Goal: Task Accomplishment & Management: Manage account settings

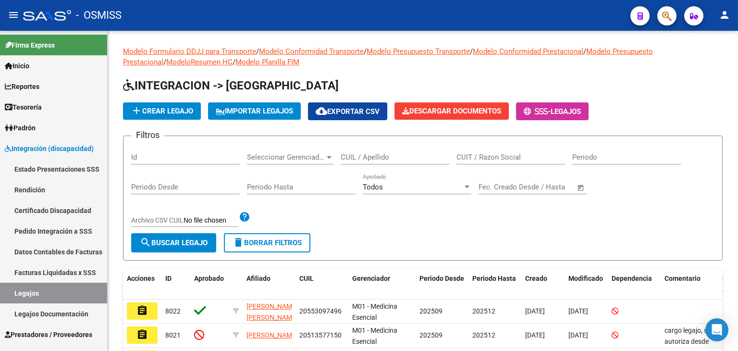
scroll to position [12, 0]
drag, startPoint x: 197, startPoint y: 241, endPoint x: 214, endPoint y: 232, distance: 18.3
click at [197, 240] on span "search Buscar Legajo" at bounding box center [174, 242] width 68 height 9
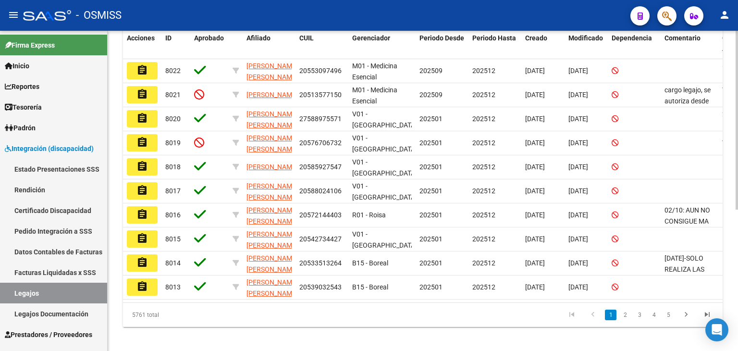
scroll to position [0, 0]
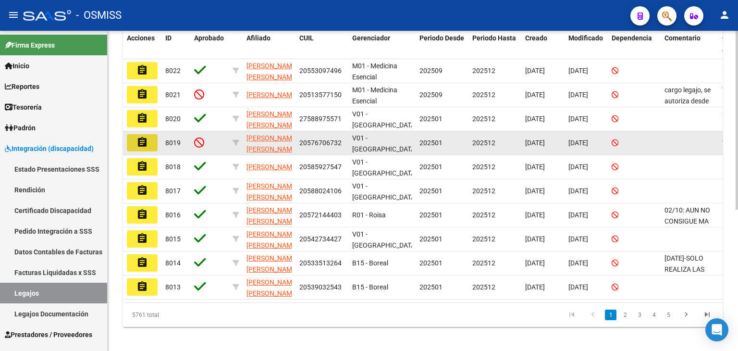
click at [148, 145] on button "assignment" at bounding box center [142, 142] width 31 height 17
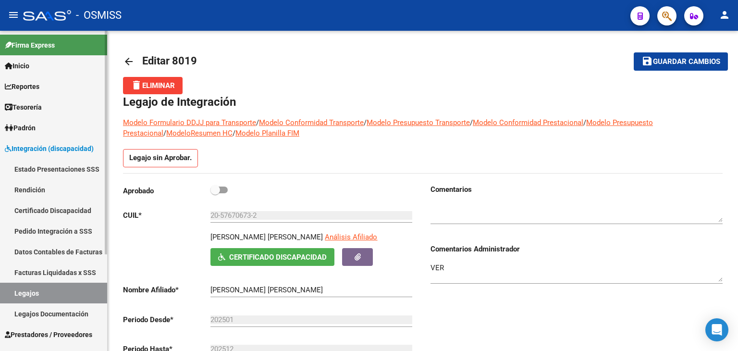
click at [38, 291] on link "Legajos" at bounding box center [53, 292] width 107 height 21
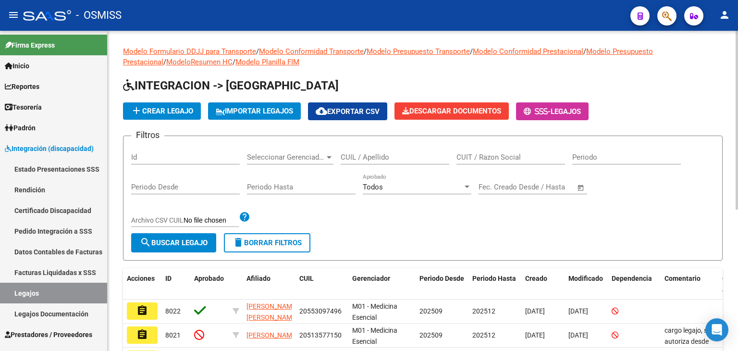
click at [380, 158] on input "CUIL / Apellido" at bounding box center [394, 157] width 109 height 9
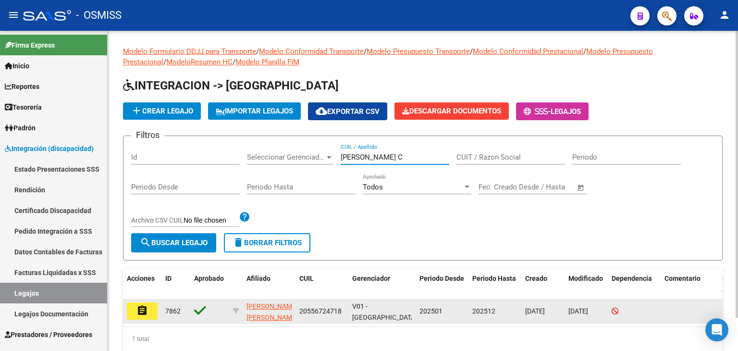
type input "ANDRADA C"
click at [147, 314] on mat-icon "assignment" at bounding box center [142, 310] width 12 height 12
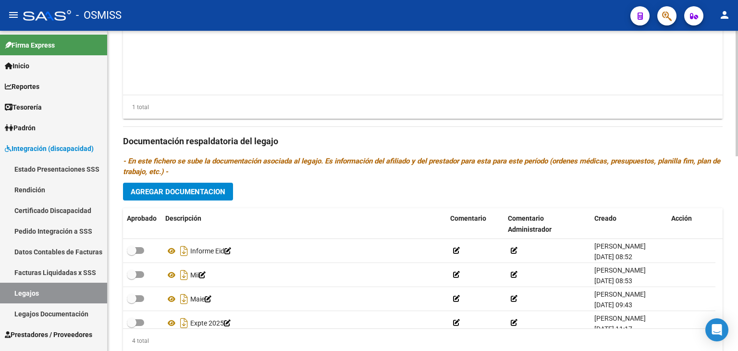
scroll to position [480, 0]
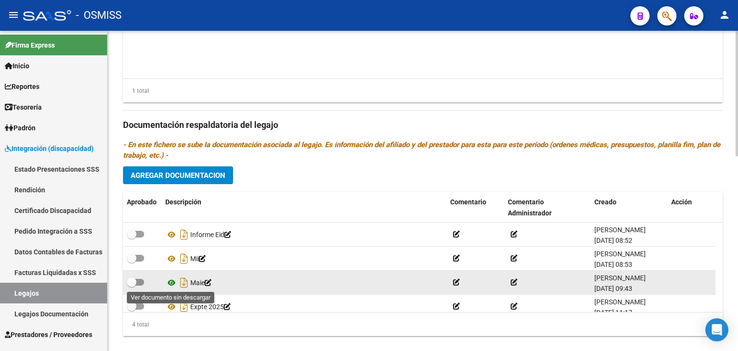
click at [174, 279] on icon at bounding box center [171, 283] width 12 height 12
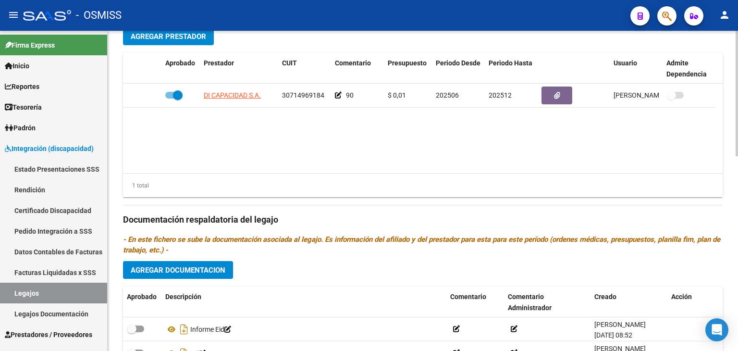
scroll to position [384, 0]
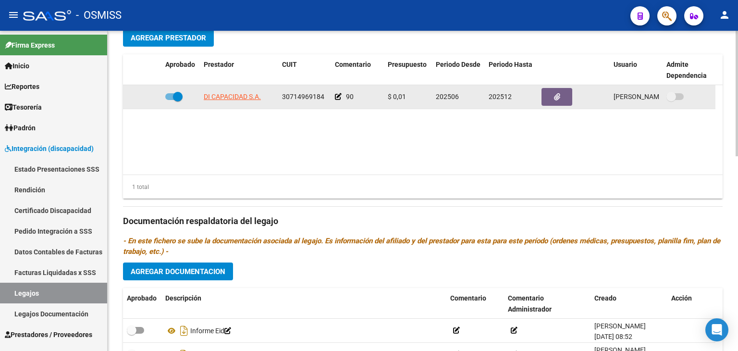
click at [336, 99] on icon at bounding box center [338, 96] width 7 height 7
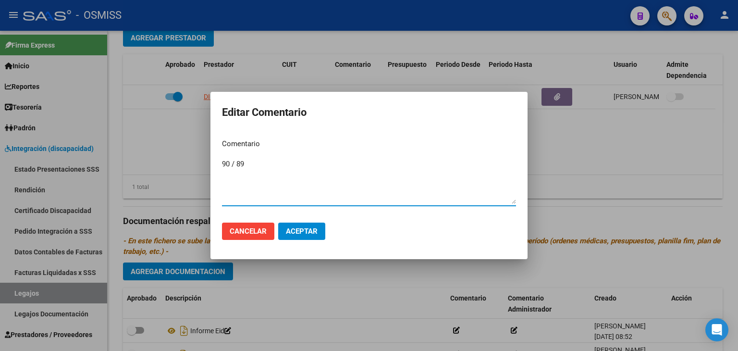
type textarea "90 / 89"
click at [313, 227] on span "Aceptar" at bounding box center [302, 231] width 32 height 9
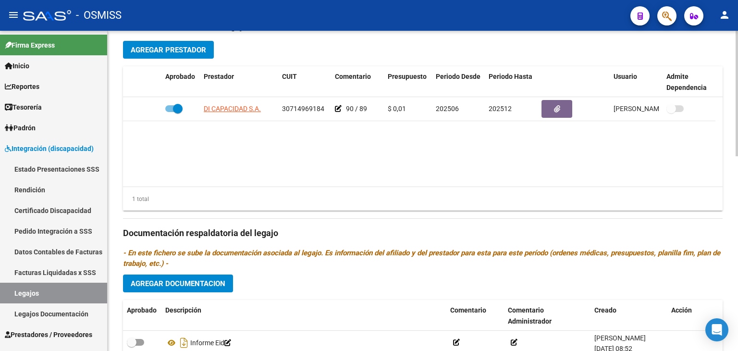
scroll to position [352, 0]
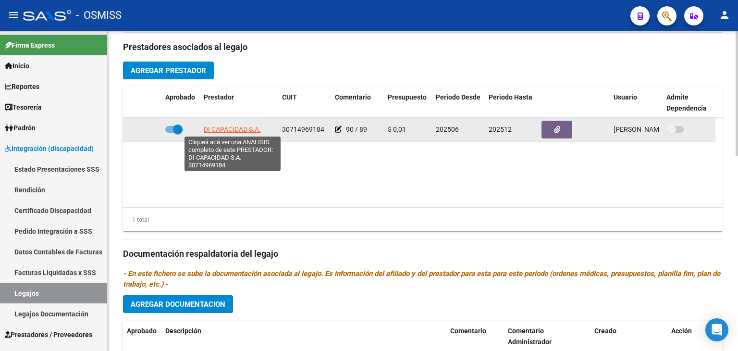
click at [217, 127] on span "DI CAPACIDAD S.A." at bounding box center [232, 129] width 57 height 8
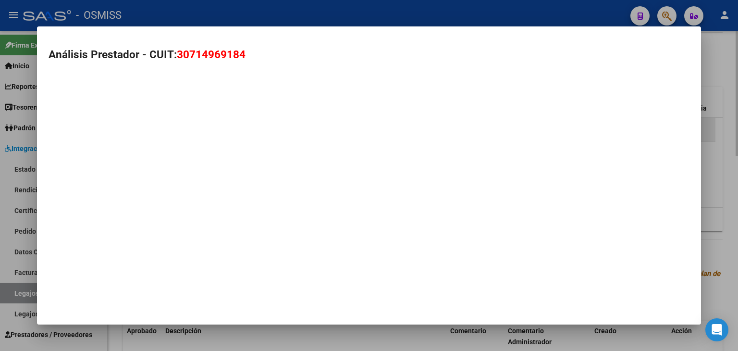
type textarea "30714969184"
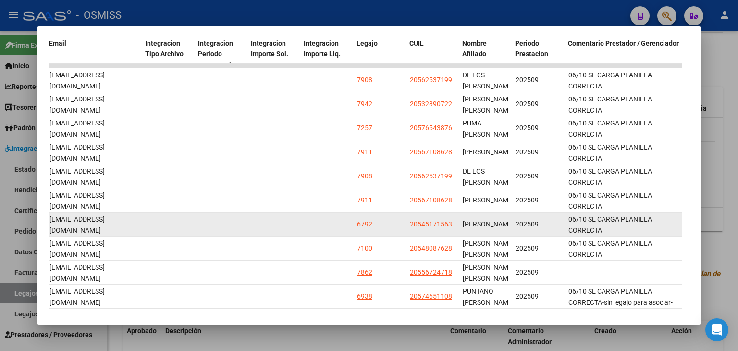
scroll to position [281, 0]
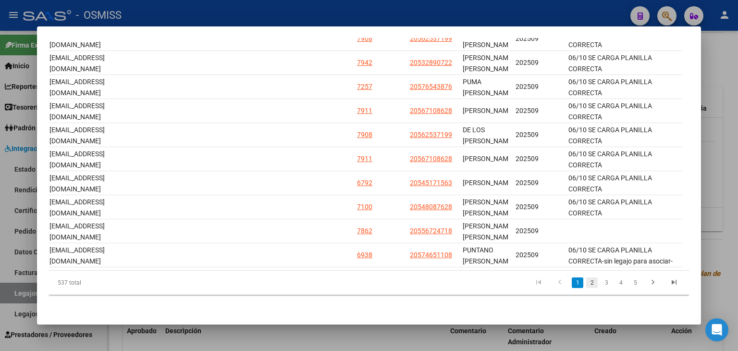
click at [586, 286] on link "2" at bounding box center [592, 282] width 12 height 11
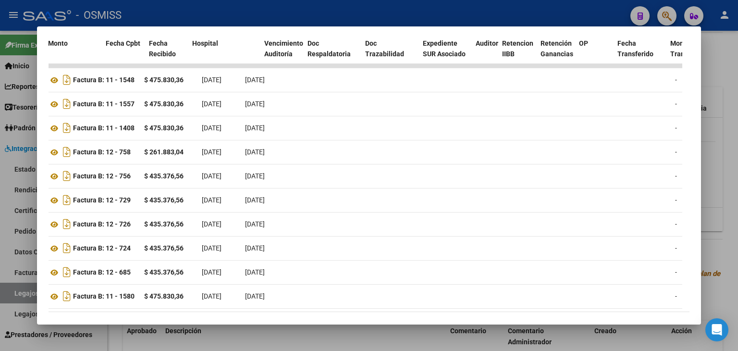
scroll to position [0, 0]
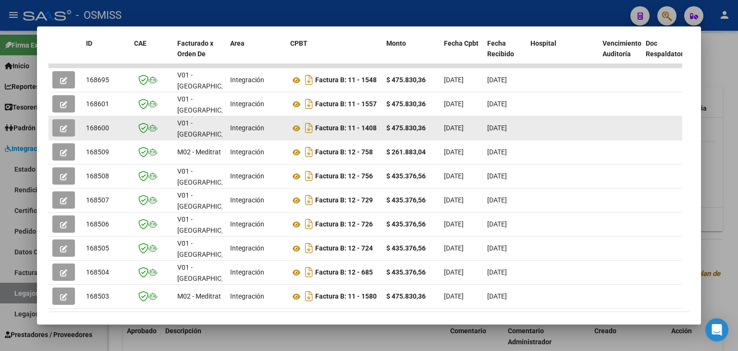
click at [69, 119] on button "button" at bounding box center [63, 127] width 23 height 17
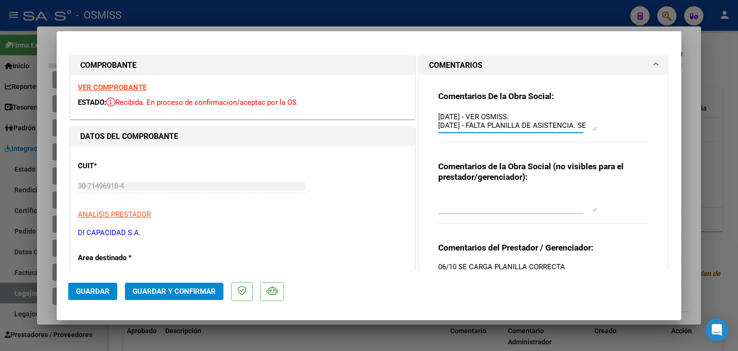
drag, startPoint x: 520, startPoint y: 116, endPoint x: 422, endPoint y: 117, distance: 98.0
click at [422, 117] on div "Comentarios De la Obra Social: 7/10/2025 - VER OSMISS. 6/10/2025 - FALTA PLANIL…" at bounding box center [543, 195] width 248 height 241
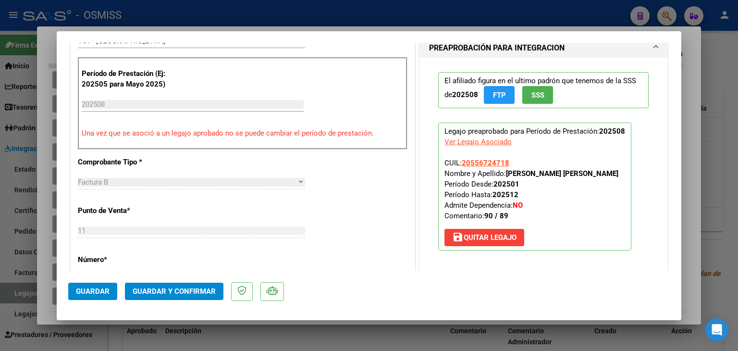
scroll to position [288, 0]
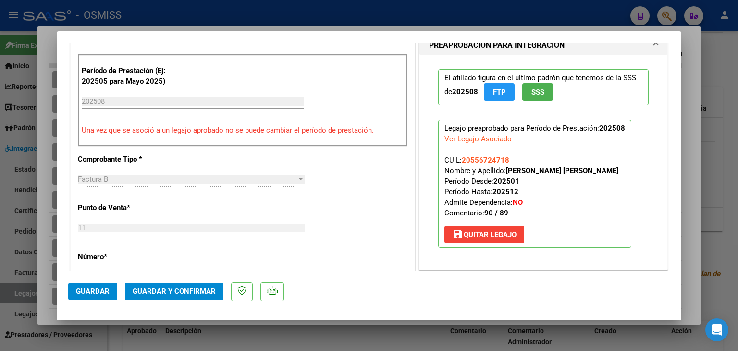
type textarea "OK 6/10/2025 - FALTA PLANILLA DE ASISTENCIA. SE SUBIO LA FACTURA."
click at [96, 285] on button "Guardar" at bounding box center [92, 290] width 49 height 17
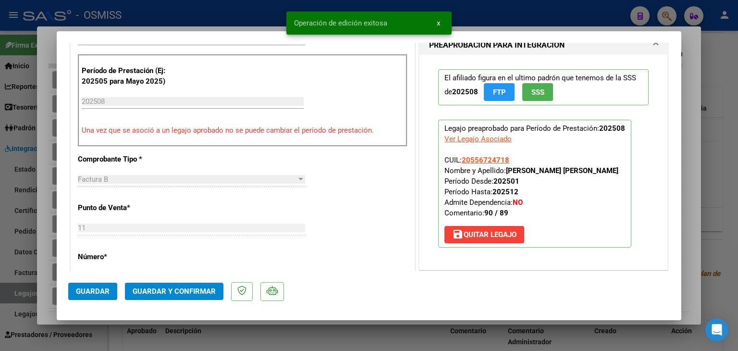
click at [260, 331] on div at bounding box center [369, 175] width 738 height 351
type input "$ 0,00"
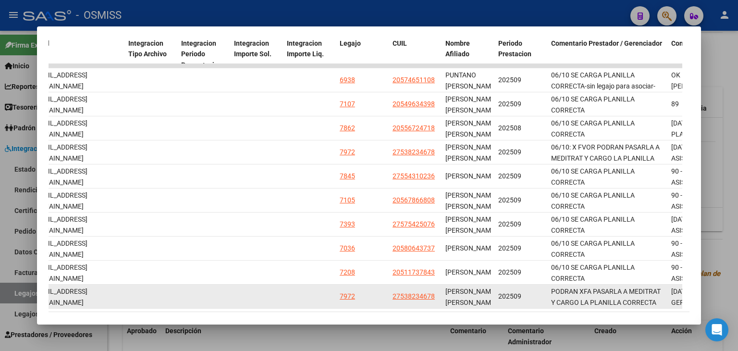
scroll to position [281, 0]
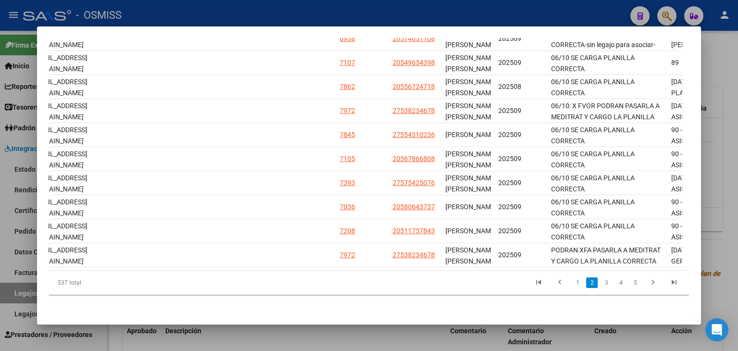
click at [571, 284] on link "1" at bounding box center [577, 282] width 12 height 11
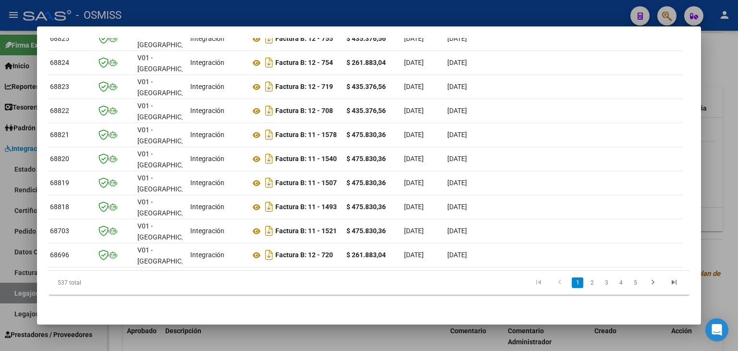
scroll to position [0, 0]
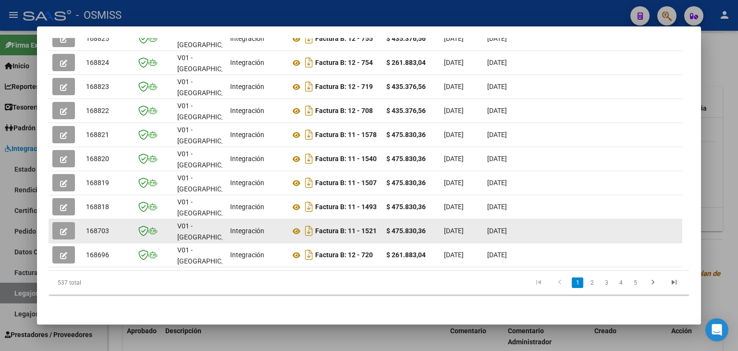
click at [61, 228] on icon "button" at bounding box center [63, 231] width 7 height 7
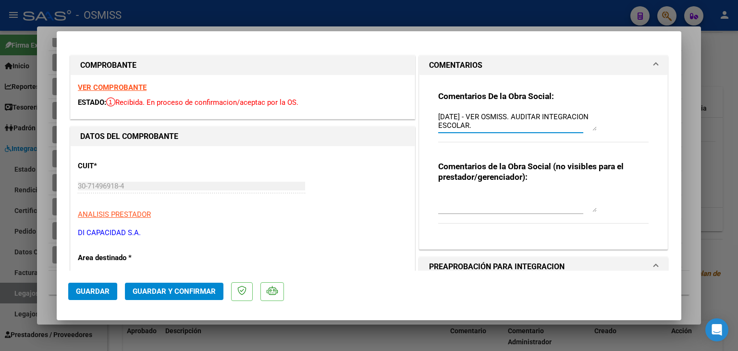
drag, startPoint x: 519, startPoint y: 124, endPoint x: 385, endPoint y: 118, distance: 134.1
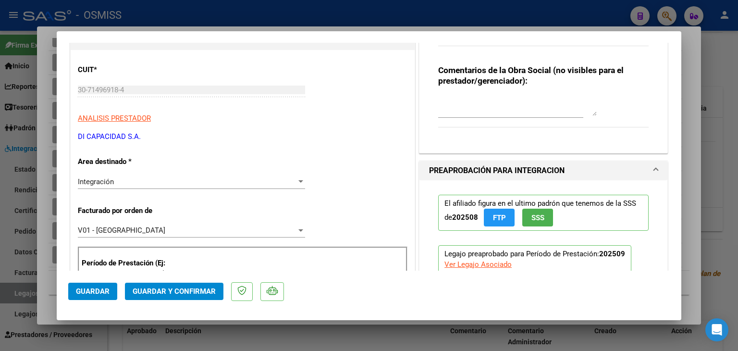
scroll to position [240, 0]
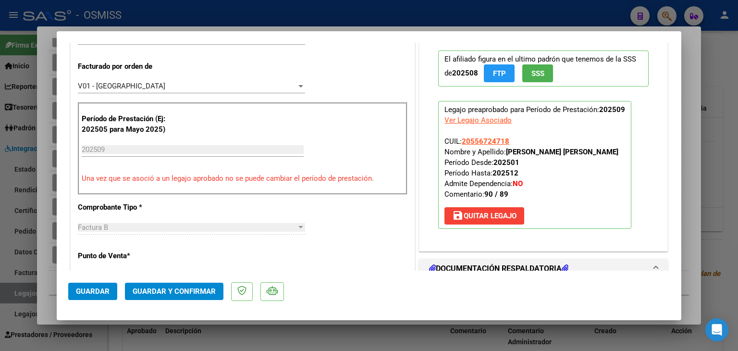
type textarea "OK"
click at [100, 287] on span "Guardar" at bounding box center [93, 291] width 34 height 9
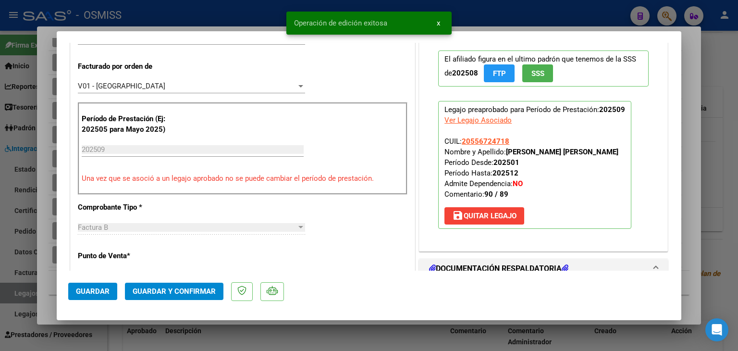
click at [126, 336] on div at bounding box center [369, 175] width 738 height 351
type input "$ 0,00"
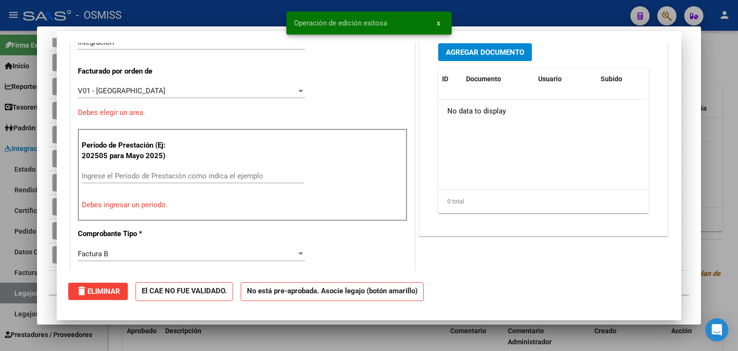
scroll to position [0, 0]
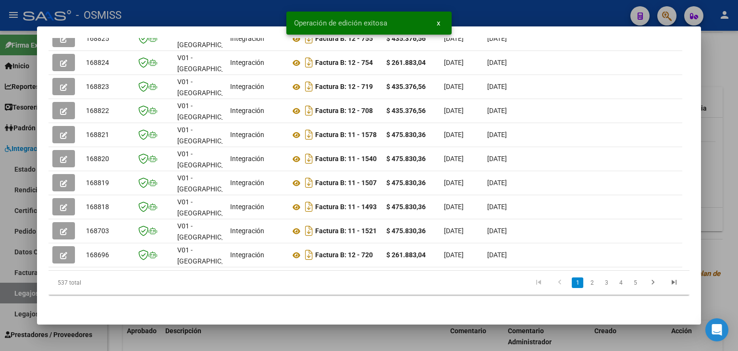
click at [129, 339] on div at bounding box center [369, 175] width 738 height 351
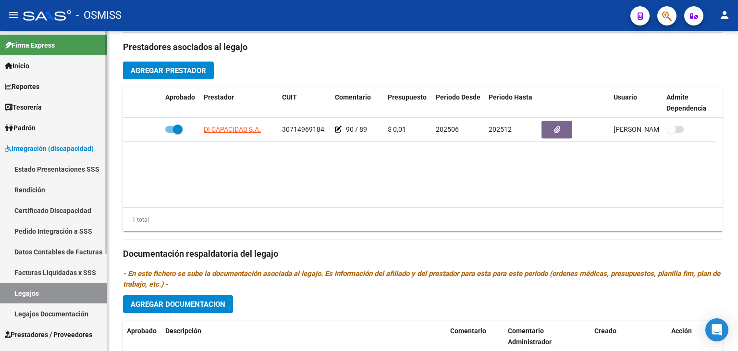
click at [32, 293] on link "Legajos" at bounding box center [53, 292] width 107 height 21
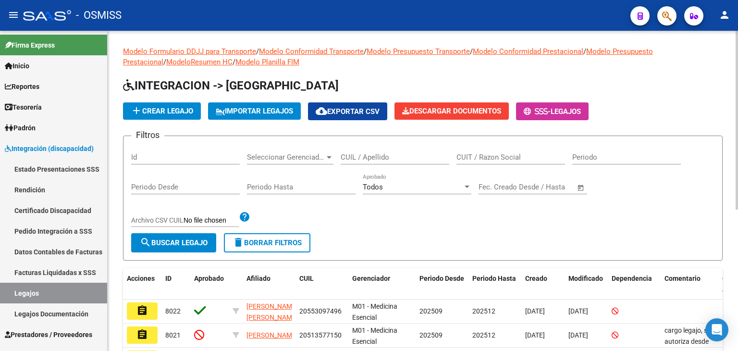
click at [367, 158] on input "CUIL / Apellido" at bounding box center [394, 157] width 109 height 9
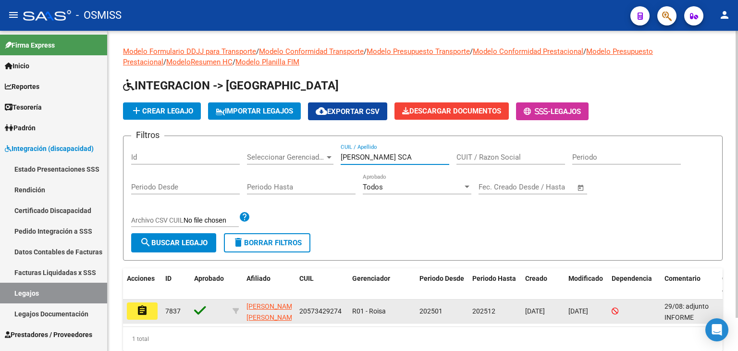
type input "ROMERO SCA"
click at [143, 308] on mat-icon "assignment" at bounding box center [142, 310] width 12 height 12
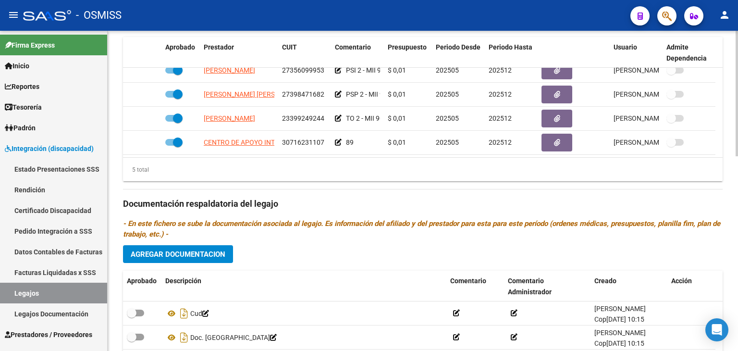
scroll to position [400, 0]
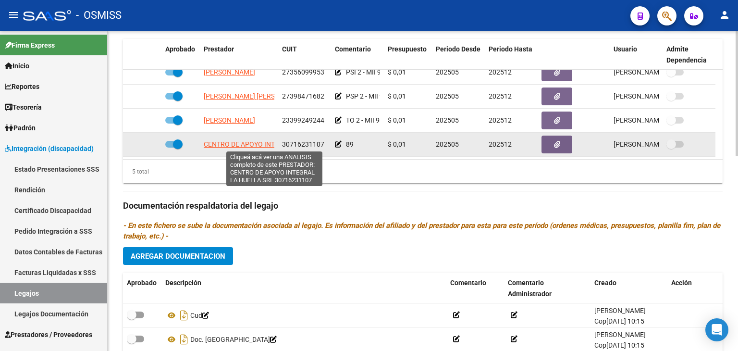
click at [246, 143] on span "CENTRO DE APOYO INTEGRAL LA HUELLA SRL" at bounding box center [275, 144] width 142 height 8
type textarea "30716231107"
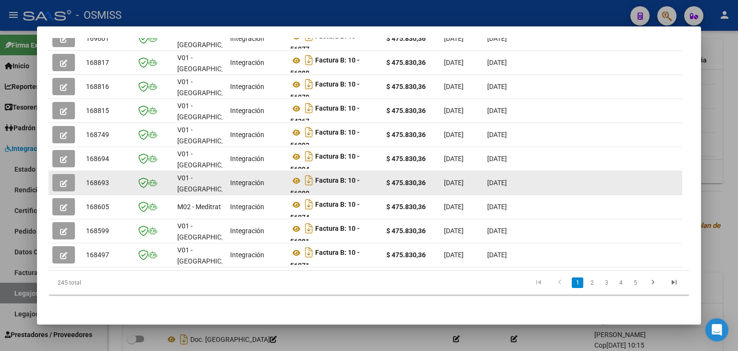
scroll to position [233, 0]
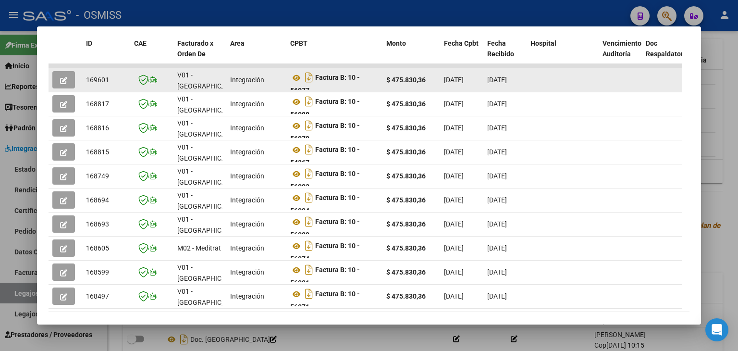
click at [65, 77] on icon "button" at bounding box center [63, 80] width 7 height 7
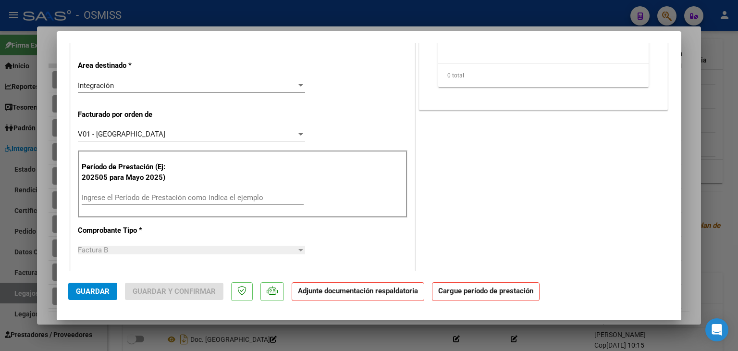
scroll to position [0, 0]
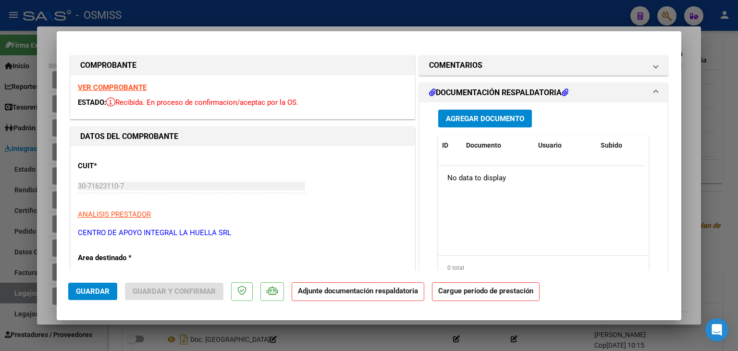
click at [125, 86] on strong "VER COMPROBANTE" at bounding box center [112, 87] width 69 height 9
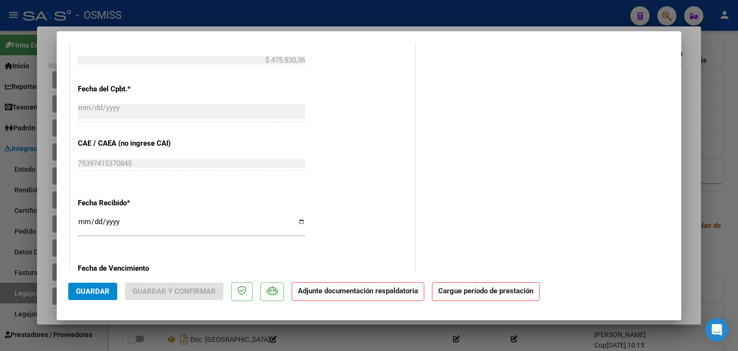
scroll to position [528, 0]
type input "$ 0,00"
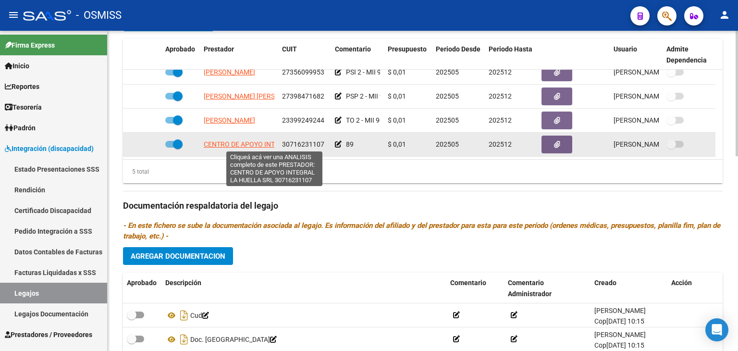
click at [248, 141] on span "CENTRO DE APOYO INTEGRAL LA HUELLA SRL" at bounding box center [275, 144] width 142 height 8
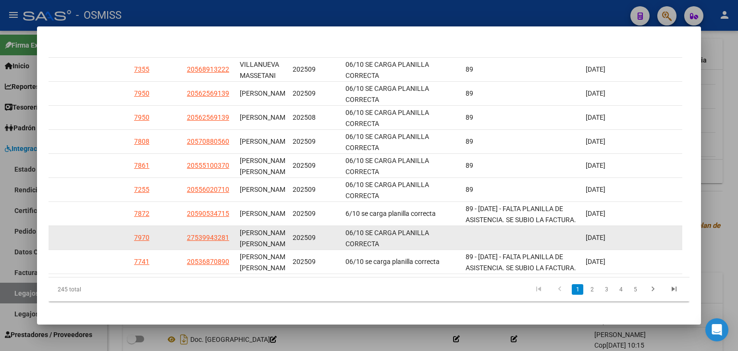
scroll to position [281, 0]
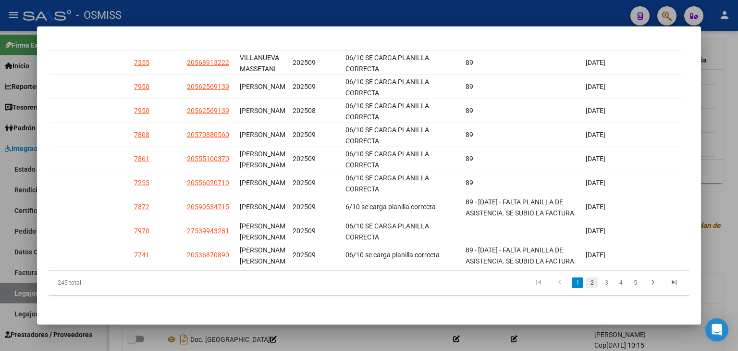
click at [587, 281] on link "2" at bounding box center [592, 282] width 12 height 11
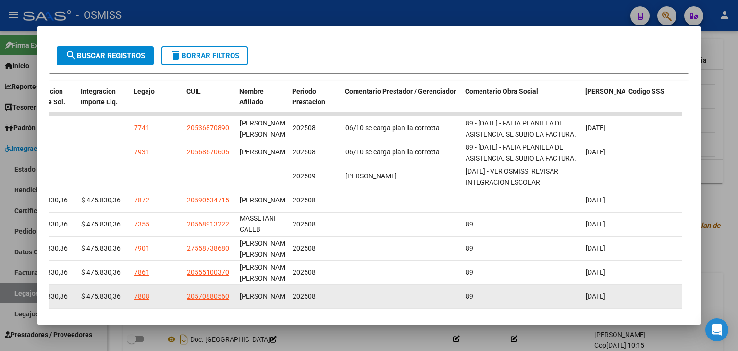
scroll to position [1, 0]
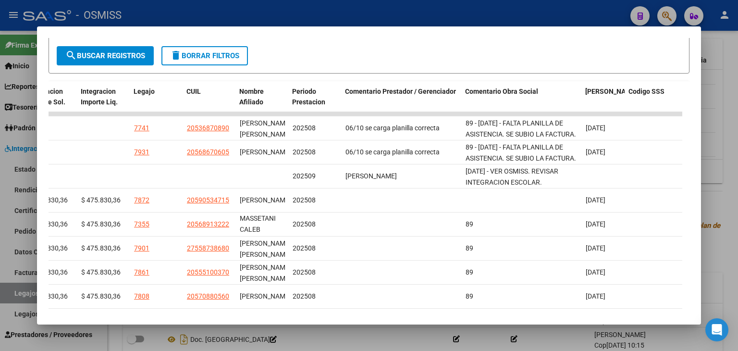
click at [305, 337] on div at bounding box center [369, 175] width 738 height 351
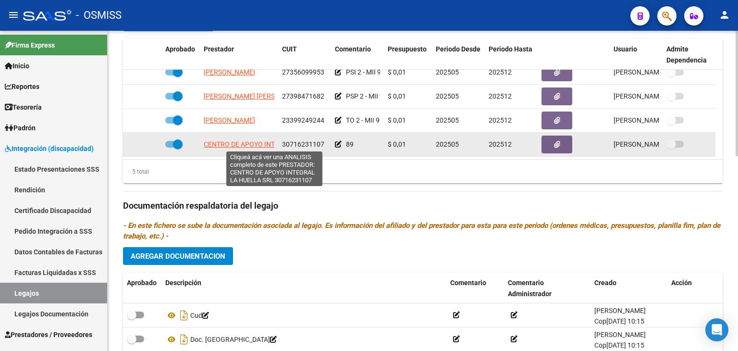
click at [248, 141] on span "CENTRO DE APOYO INTEGRAL LA HUELLA SRL" at bounding box center [275, 144] width 142 height 8
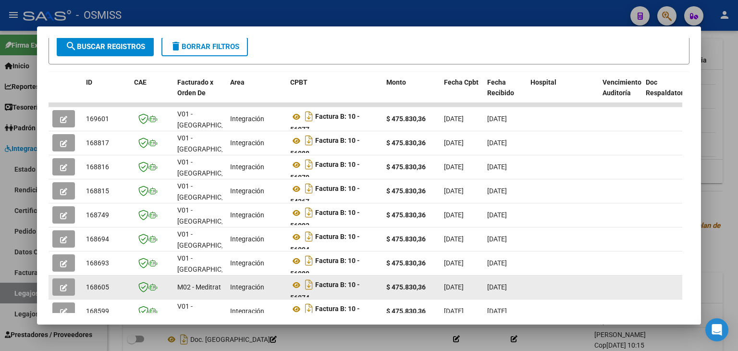
scroll to position [281, 0]
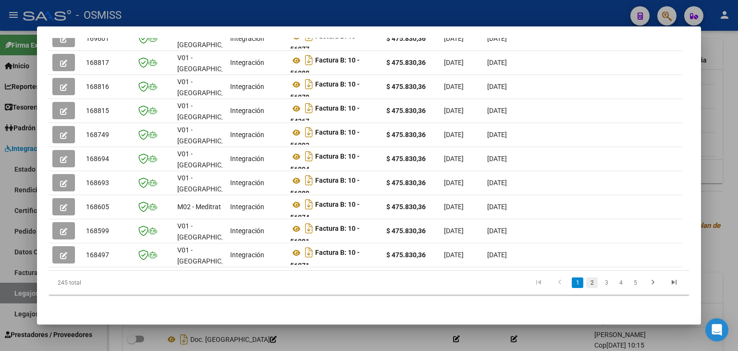
click at [586, 285] on link "2" at bounding box center [592, 282] width 12 height 11
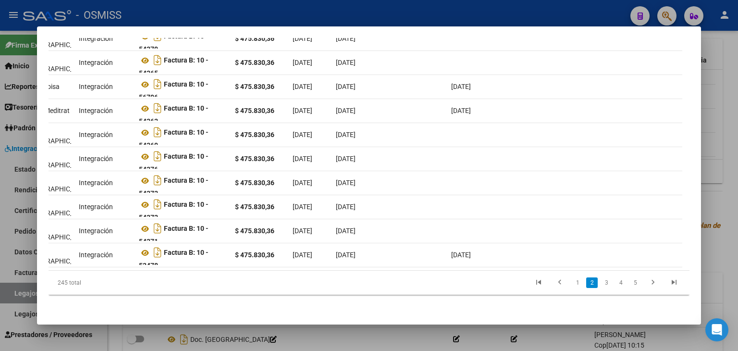
scroll to position [0, 0]
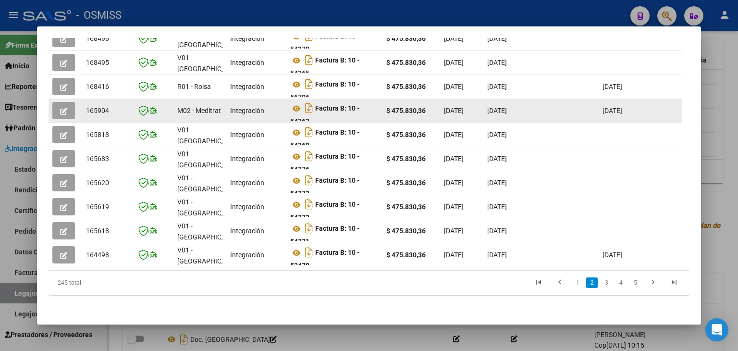
click at [67, 102] on button "button" at bounding box center [63, 110] width 23 height 17
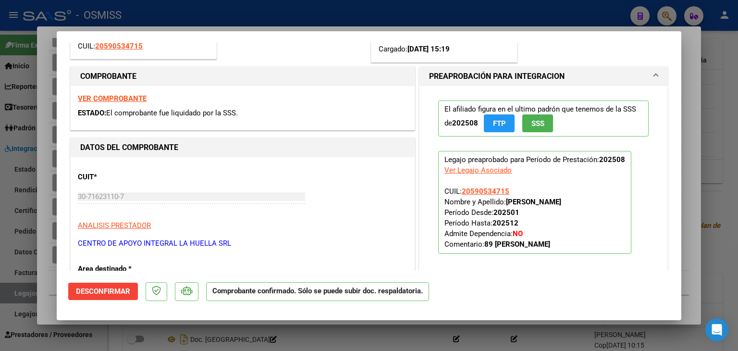
scroll to position [144, 0]
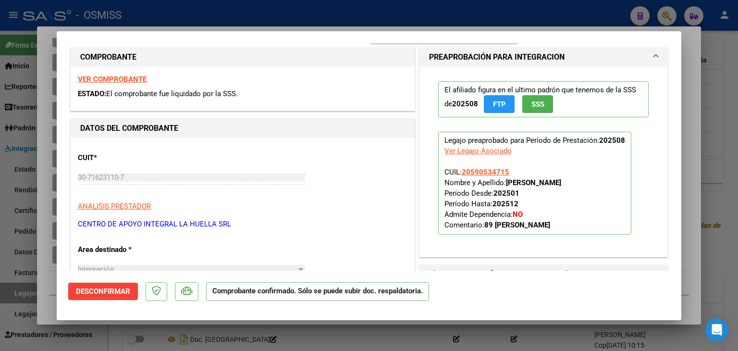
click at [368, 329] on div at bounding box center [369, 175] width 738 height 351
type input "$ 0,00"
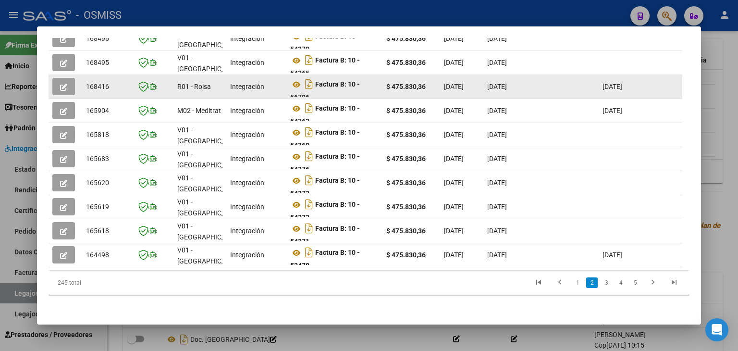
click at [62, 84] on icon "button" at bounding box center [63, 87] width 7 height 7
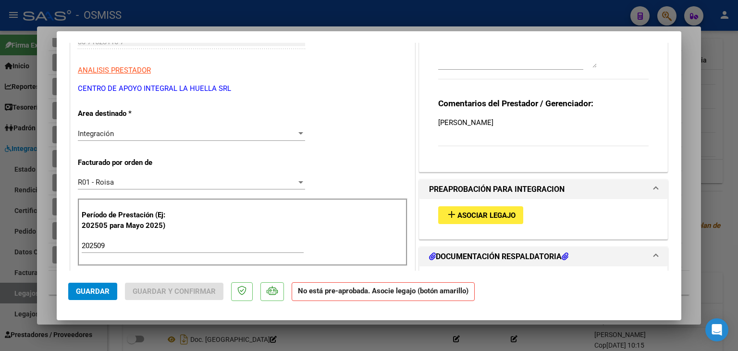
scroll to position [240, 0]
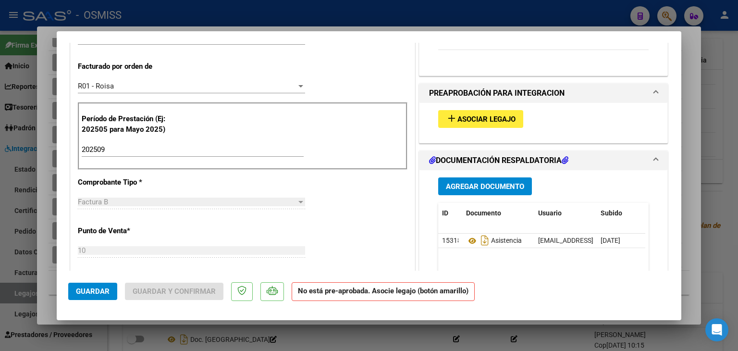
click at [495, 115] on span "Asociar Legajo" at bounding box center [486, 119] width 58 height 9
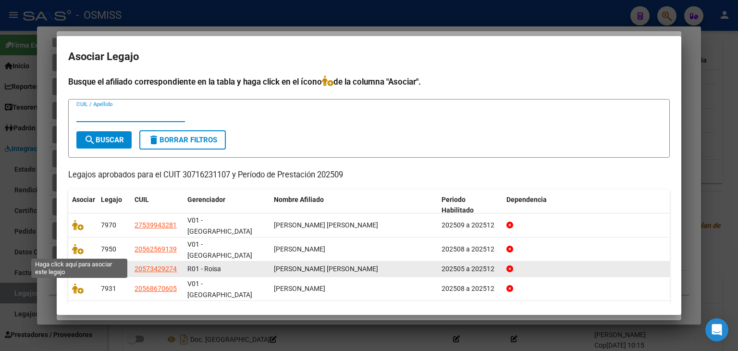
click at [78, 263] on icon at bounding box center [78, 268] width 12 height 11
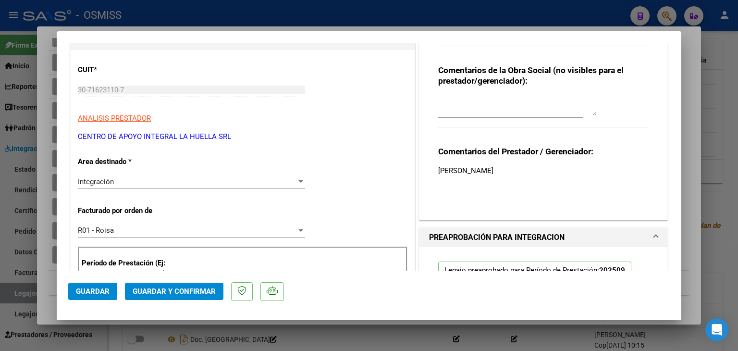
scroll to position [0, 0]
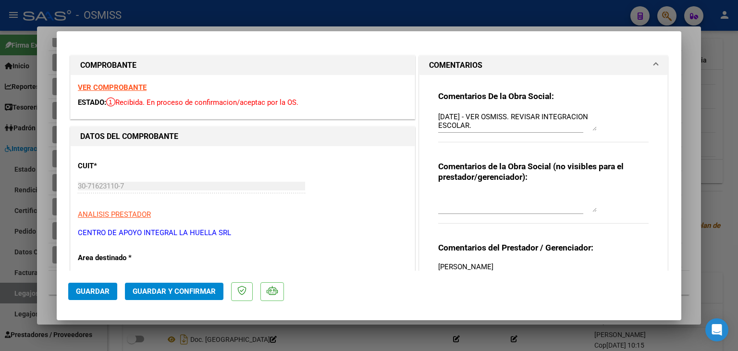
click at [119, 85] on strong "VER COMPROBANTE" at bounding box center [112, 87] width 69 height 9
click at [86, 291] on span "Guardar" at bounding box center [93, 291] width 34 height 9
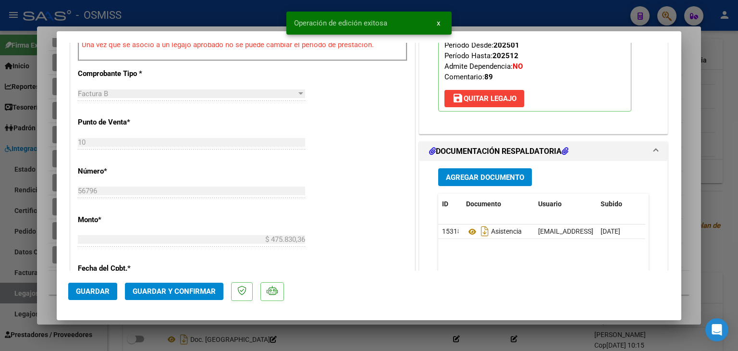
scroll to position [480, 0]
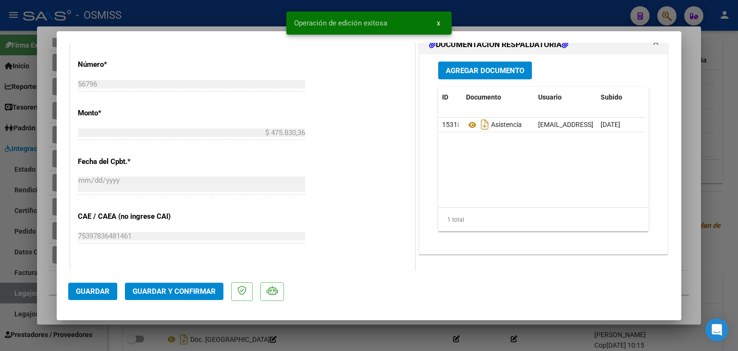
click at [302, 327] on div at bounding box center [369, 175] width 738 height 351
type input "$ 0,00"
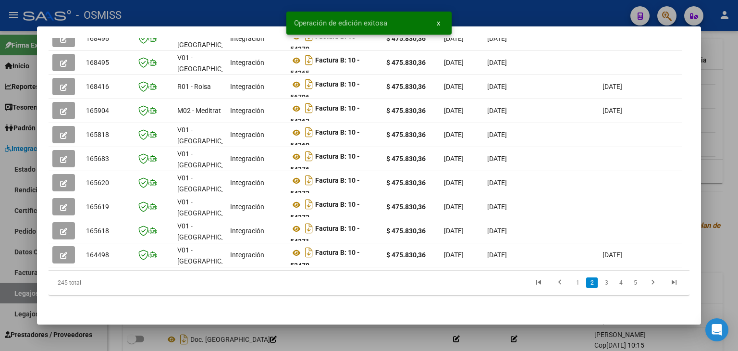
click at [302, 327] on div at bounding box center [369, 175] width 738 height 351
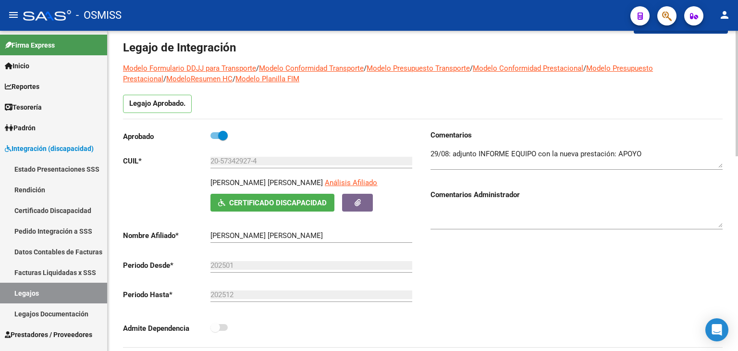
scroll to position [0, 0]
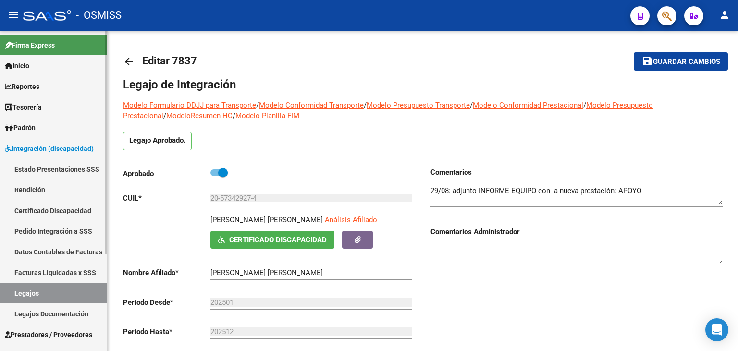
click at [69, 289] on link "Legajos" at bounding box center [53, 292] width 107 height 21
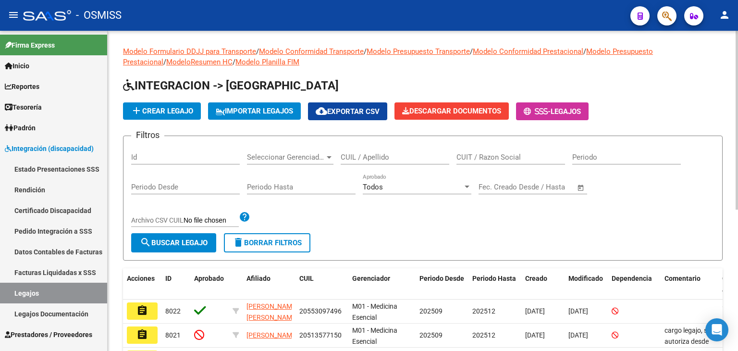
click at [348, 156] on input "CUIL / Apellido" at bounding box center [394, 157] width 109 height 9
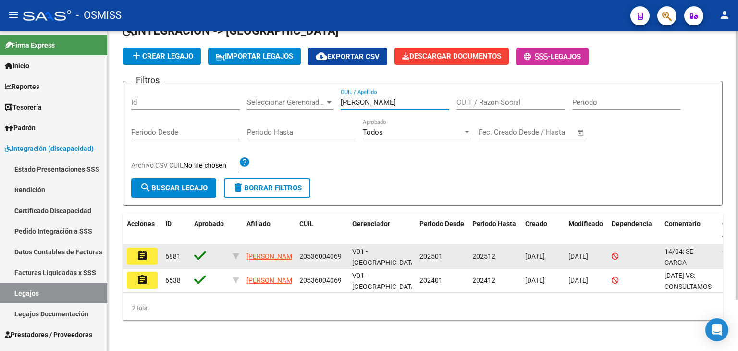
scroll to position [61, 0]
type input "MATIAUD"
click at [136, 250] on mat-icon "assignment" at bounding box center [142, 256] width 12 height 12
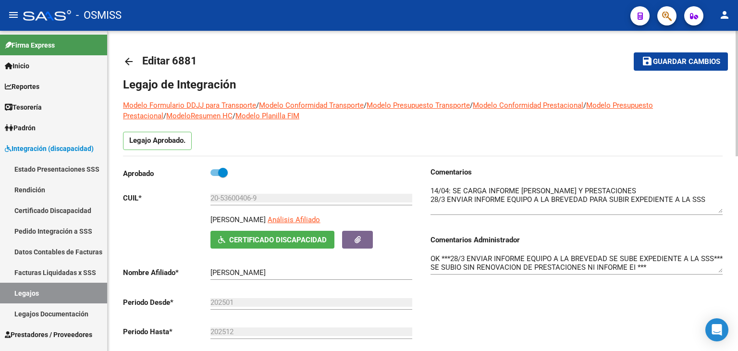
drag, startPoint x: 720, startPoint y: 203, endPoint x: 728, endPoint y: 212, distance: 11.3
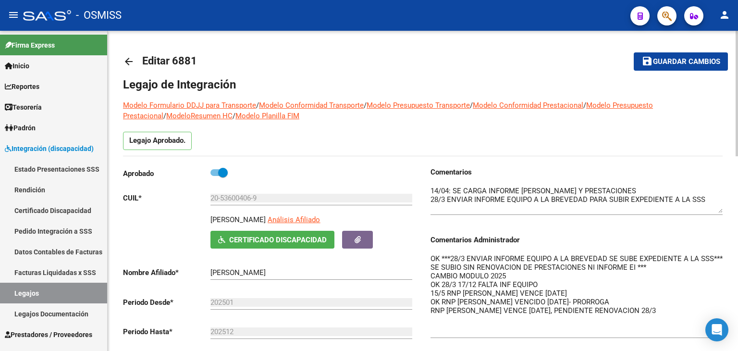
drag, startPoint x: 719, startPoint y: 269, endPoint x: 737, endPoint y: 340, distance: 72.8
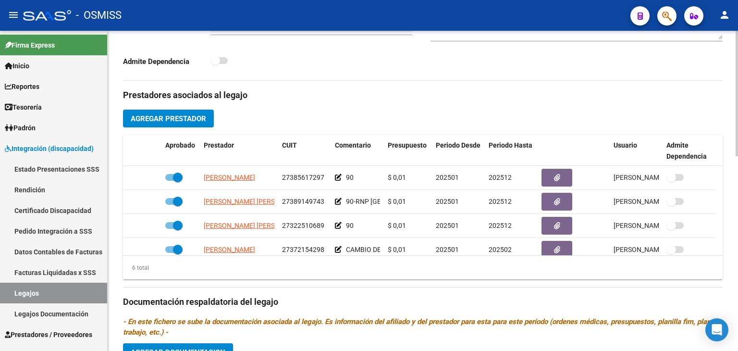
scroll to position [303, 0]
drag, startPoint x: 382, startPoint y: 153, endPoint x: 435, endPoint y: 147, distance: 53.1
click at [435, 147] on div "Aprobado Prestador CUIT Comentario Presupuesto Periodo Desde Periodo Hasta Usua…" at bounding box center [419, 151] width 592 height 32
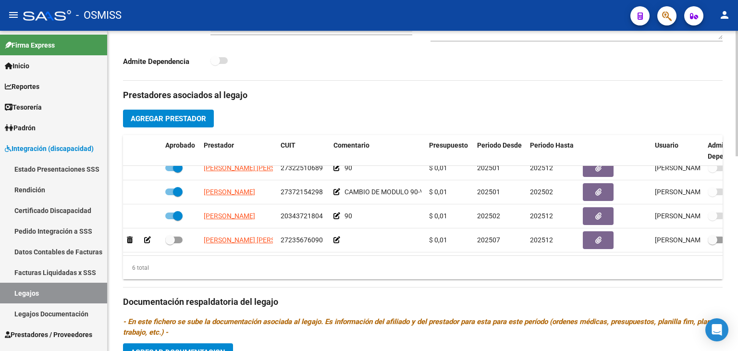
scroll to position [496, 0]
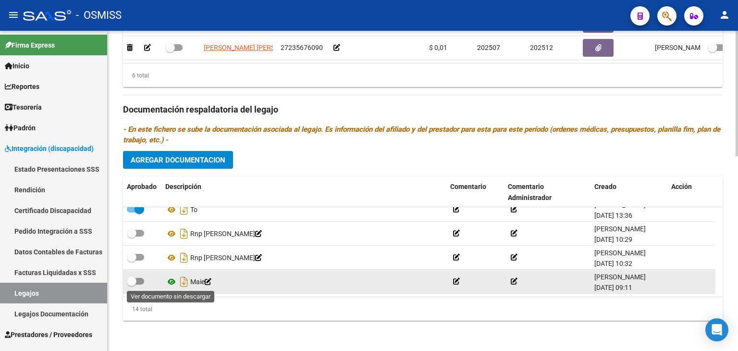
click at [170, 280] on icon at bounding box center [171, 282] width 12 height 12
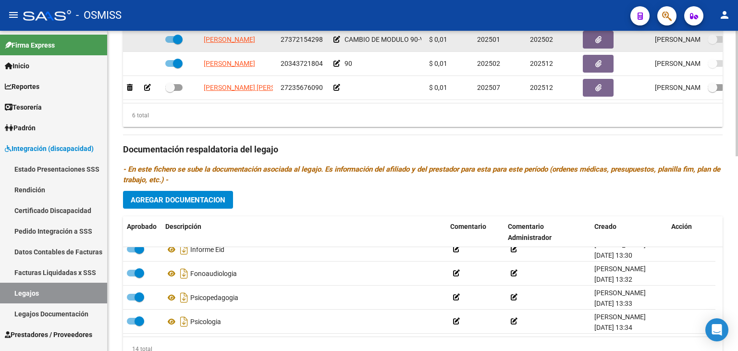
scroll to position [400, 0]
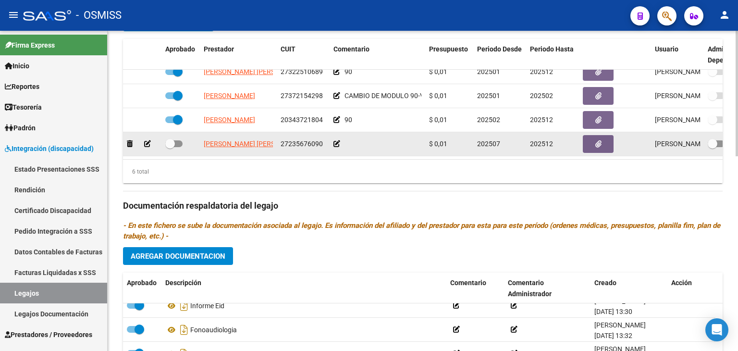
click at [336, 140] on icon at bounding box center [336, 143] width 7 height 7
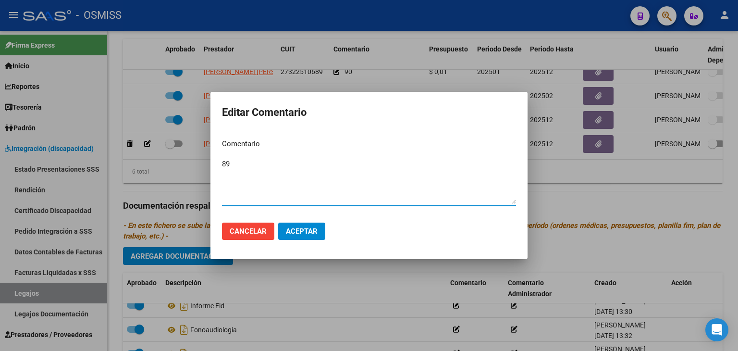
type textarea "89"
click at [303, 229] on span "Aceptar" at bounding box center [302, 231] width 32 height 9
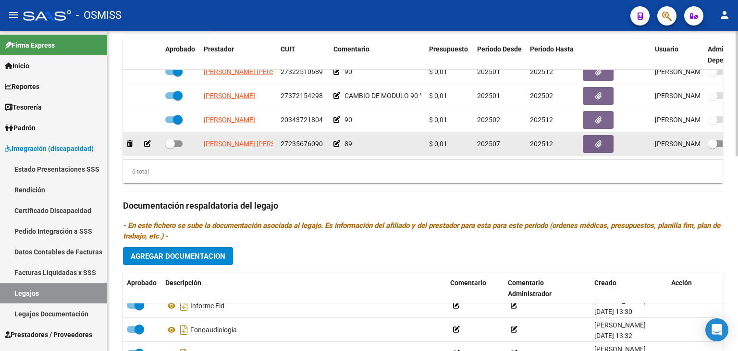
drag, startPoint x: 175, startPoint y: 137, endPoint x: 181, endPoint y: 137, distance: 5.8
click at [175, 140] on span at bounding box center [173, 143] width 17 height 7
click at [170, 147] on input "checkbox" at bounding box center [170, 147] width 0 height 0
checkbox input "true"
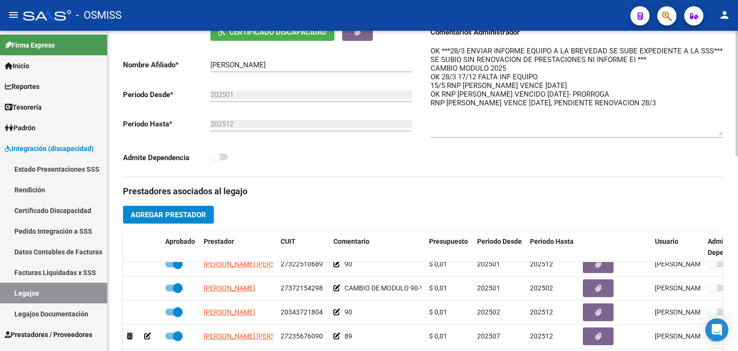
scroll to position [15, 0]
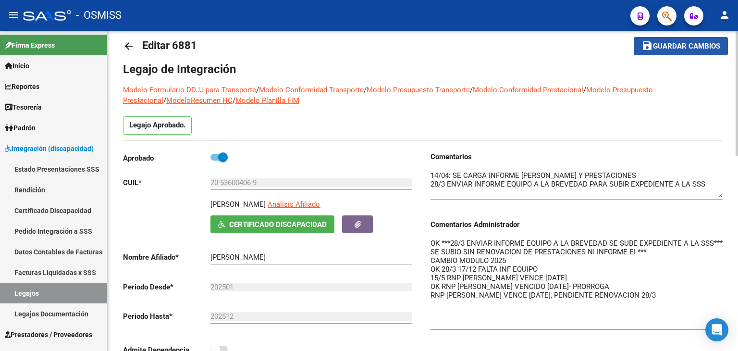
click at [689, 45] on span "Guardar cambios" at bounding box center [686, 46] width 67 height 9
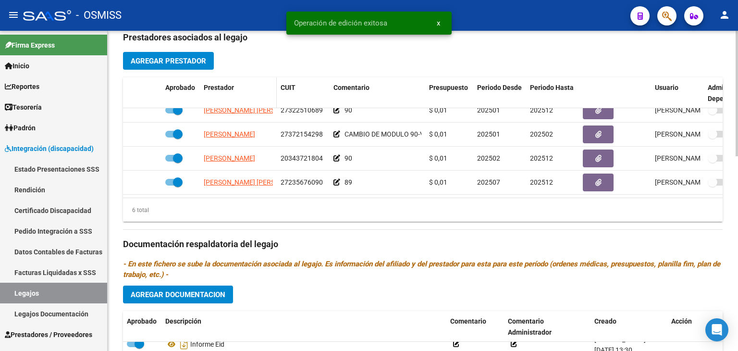
scroll to position [448, 0]
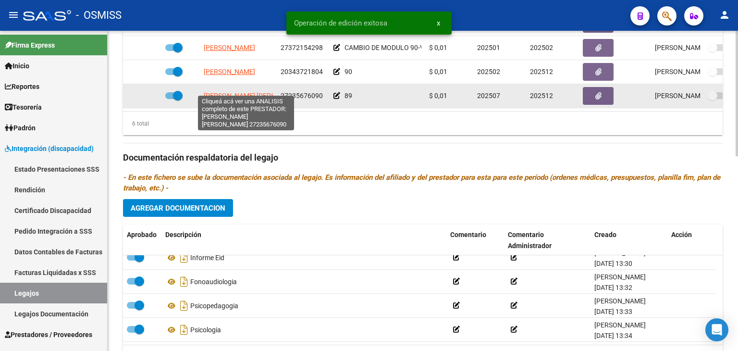
click at [240, 92] on span "[PERSON_NAME] [PERSON_NAME]" at bounding box center [256, 96] width 104 height 8
type textarea "27235676090"
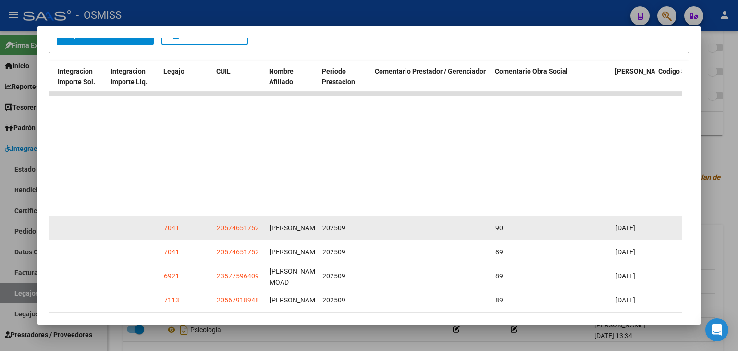
scroll to position [269, 0]
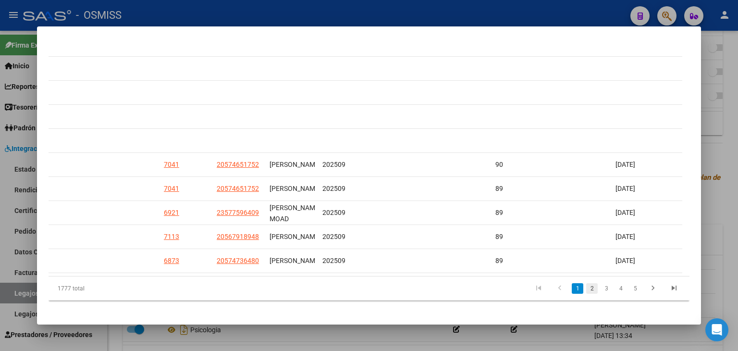
click at [587, 284] on link "2" at bounding box center [592, 288] width 12 height 11
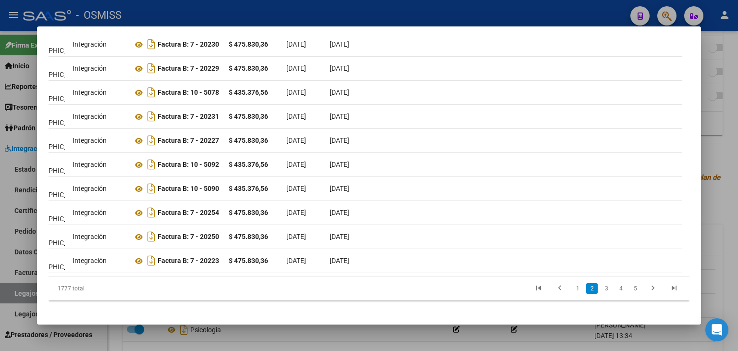
scroll to position [0, 0]
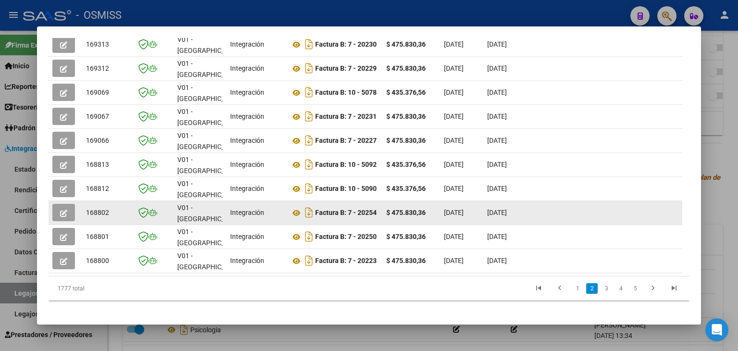
click at [65, 210] on icon "button" at bounding box center [63, 212] width 7 height 7
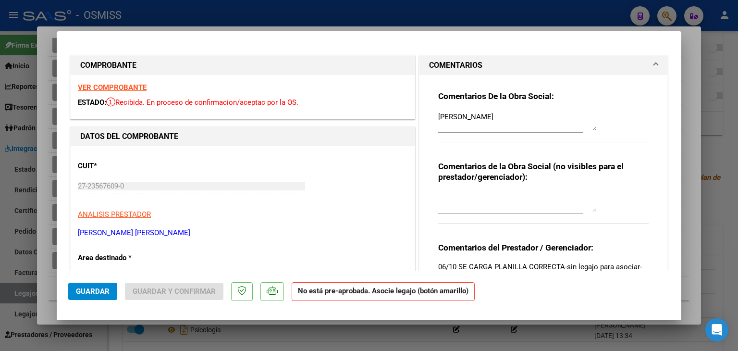
scroll to position [96, 0]
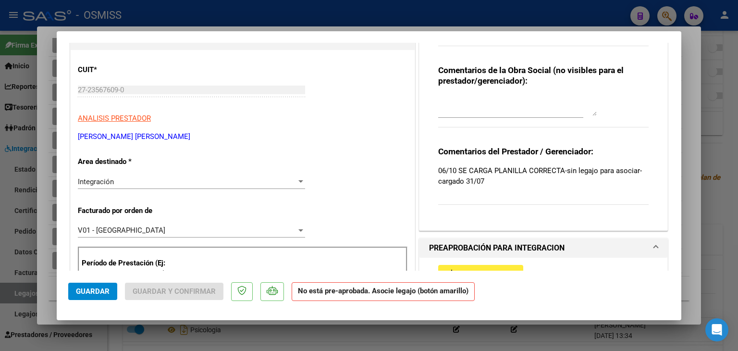
click at [492, 267] on button "add Asociar Legajo" at bounding box center [480, 274] width 85 height 18
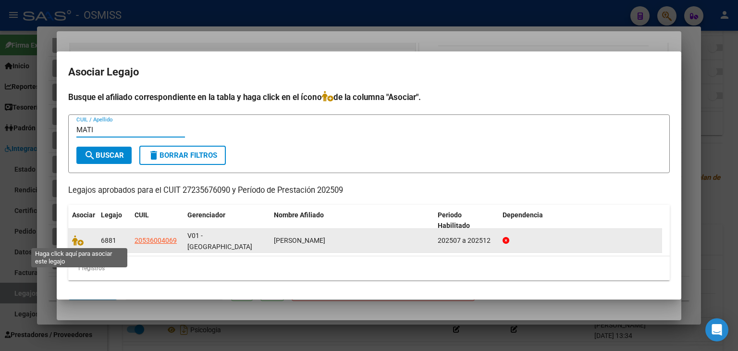
type input "MATI"
click at [76, 240] on icon at bounding box center [78, 240] width 12 height 11
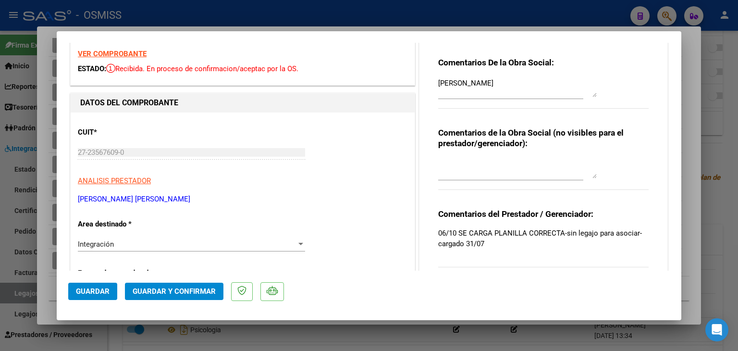
scroll to position [0, 0]
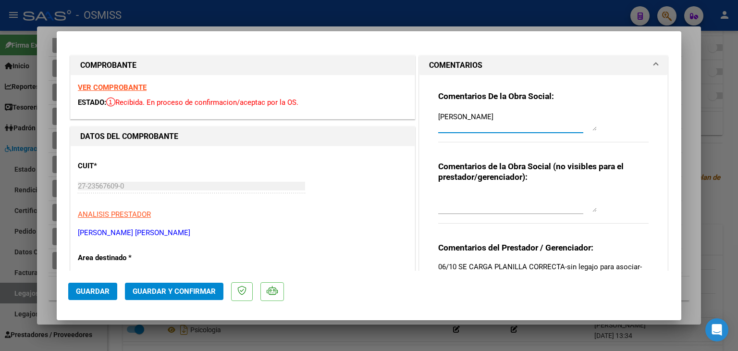
drag, startPoint x: 462, startPoint y: 120, endPoint x: 389, endPoint y: 119, distance: 73.0
type textarea "OK"
click at [86, 292] on span "Guardar" at bounding box center [93, 291] width 34 height 9
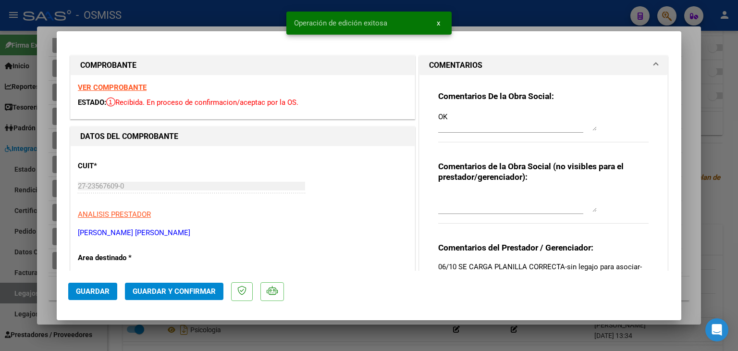
click at [50, 301] on div at bounding box center [369, 175] width 738 height 351
type input "$ 0,00"
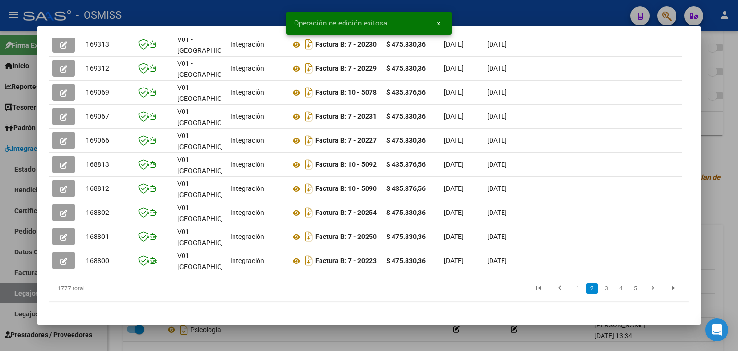
drag, startPoint x: 570, startPoint y: 293, endPoint x: 565, endPoint y: 285, distance: 10.1
click at [571, 293] on link "1" at bounding box center [577, 288] width 12 height 11
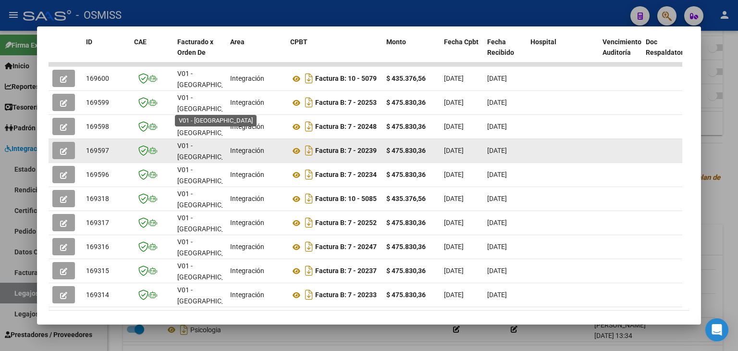
scroll to position [221, 0]
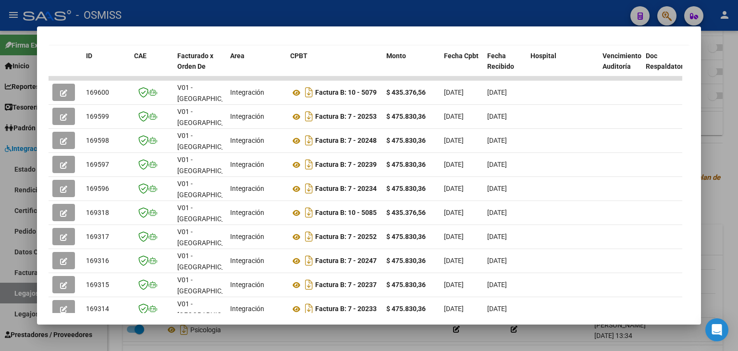
click at [266, 339] on div at bounding box center [369, 175] width 738 height 351
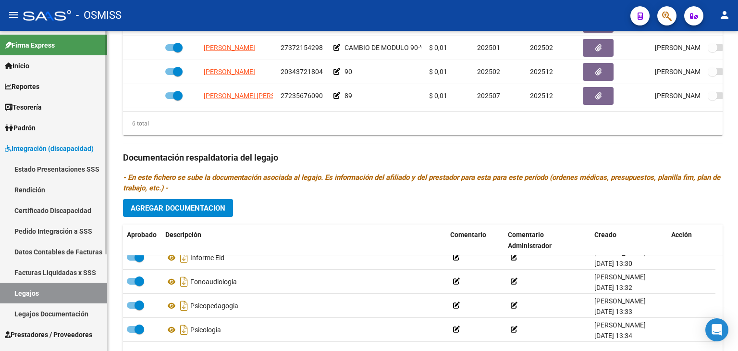
click at [44, 291] on link "Legajos" at bounding box center [53, 292] width 107 height 21
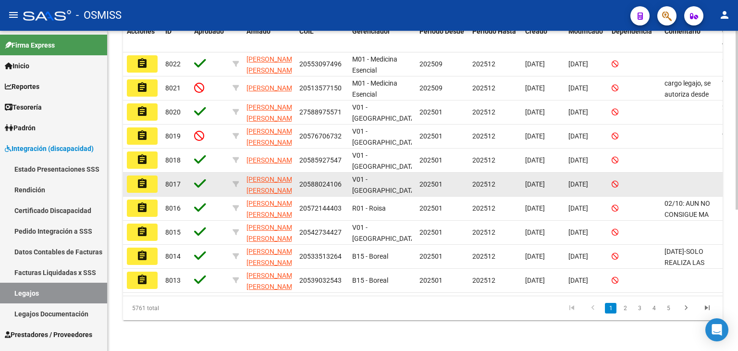
scroll to position [253, 0]
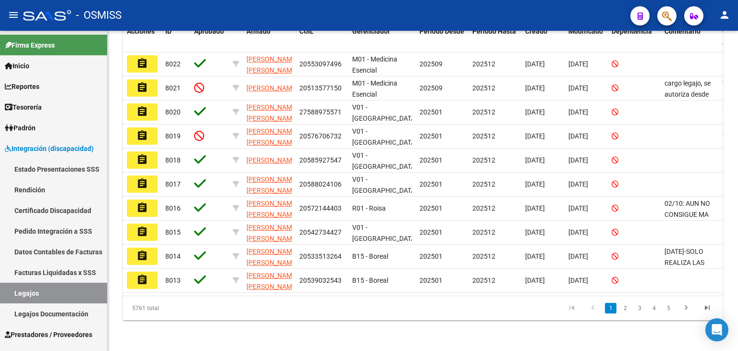
drag, startPoint x: 152, startPoint y: 129, endPoint x: 185, endPoint y: 127, distance: 33.2
click at [152, 128] on button "assignment" at bounding box center [142, 135] width 31 height 17
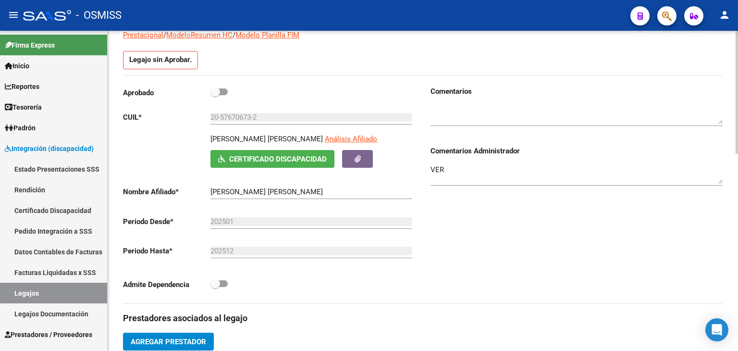
scroll to position [81, 0]
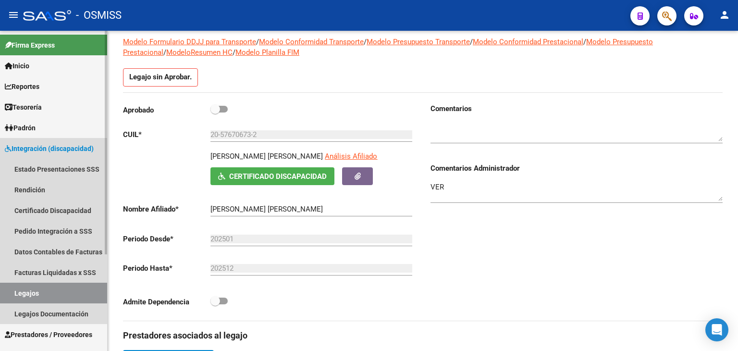
click at [59, 291] on link "Legajos" at bounding box center [53, 292] width 107 height 21
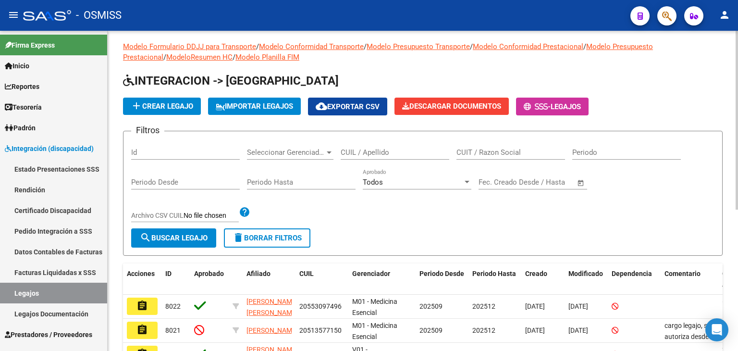
scroll to position [81, 0]
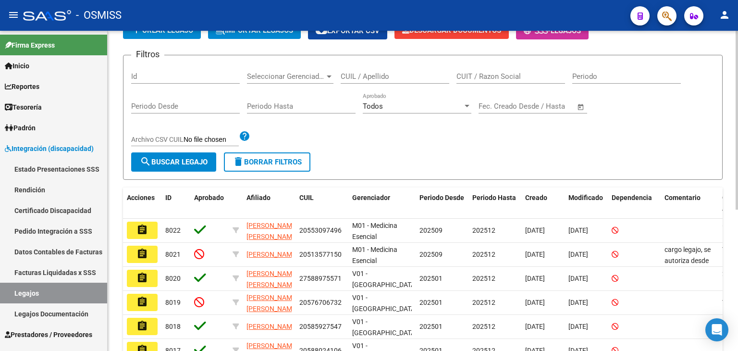
click at [396, 75] on input "CUIL / Apellido" at bounding box center [394, 76] width 109 height 9
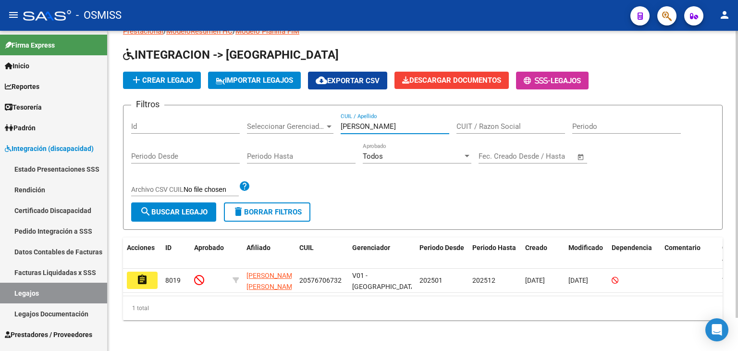
scroll to position [36, 0]
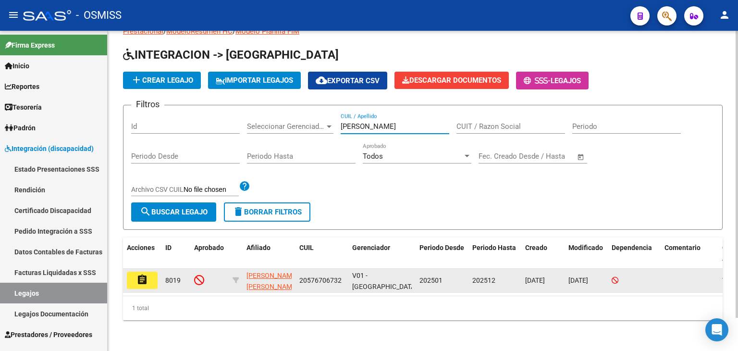
type input "MARTINEZ R"
click at [134, 272] on button "assignment" at bounding box center [142, 279] width 31 height 17
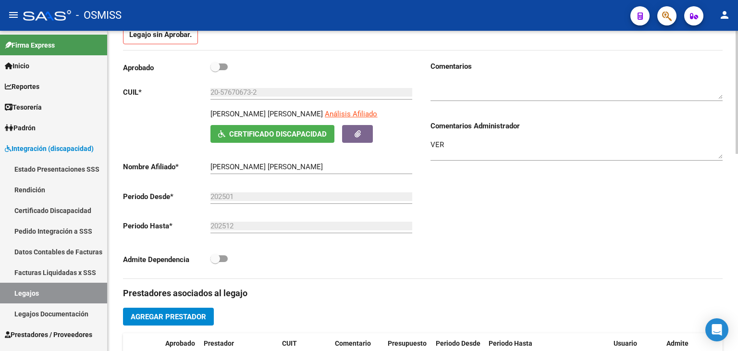
scroll to position [81, 0]
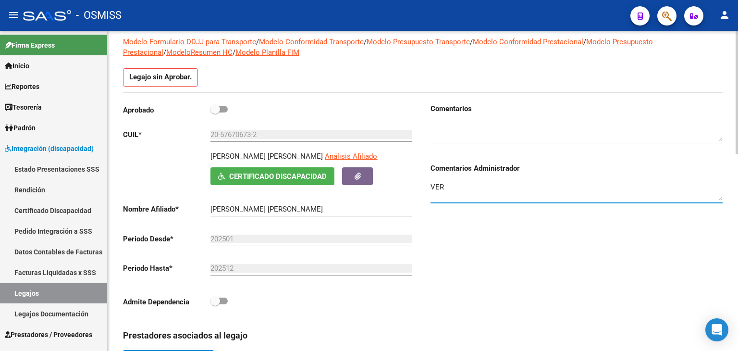
drag, startPoint x: 444, startPoint y: 188, endPoint x: 404, endPoint y: 186, distance: 40.4
click at [404, 186] on div "Aprobado CUIL * 20-57670673-2 Ingresar CUIL MARTINEZ ROBLES MATHEO DANILO Análi…" at bounding box center [422, 211] width 599 height 217
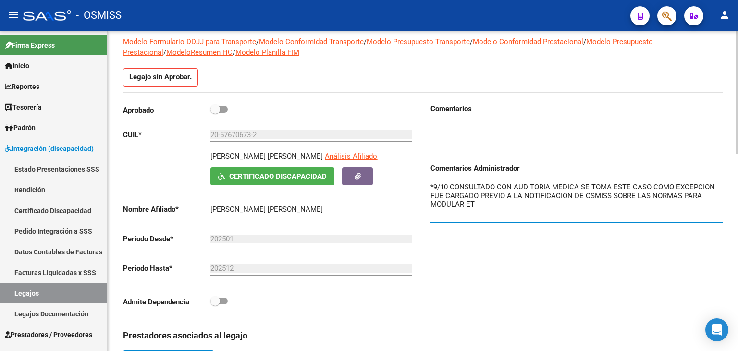
drag, startPoint x: 718, startPoint y: 199, endPoint x: 715, endPoint y: 218, distance: 19.1
click at [642, 185] on textarea "*9/10 CONSULTADO CON AUDITORIA MEDICA SE TOMA ESTE CASO COMO EXCEPCION FUE CARG…" at bounding box center [576, 201] width 292 height 38
click at [603, 185] on textarea "*9/10 CONSULTADO CON AUDITORIA MEDICA SE TOMA ESTE CASO COMO EXCEPCION FUE CARG…" at bounding box center [576, 201] width 292 height 38
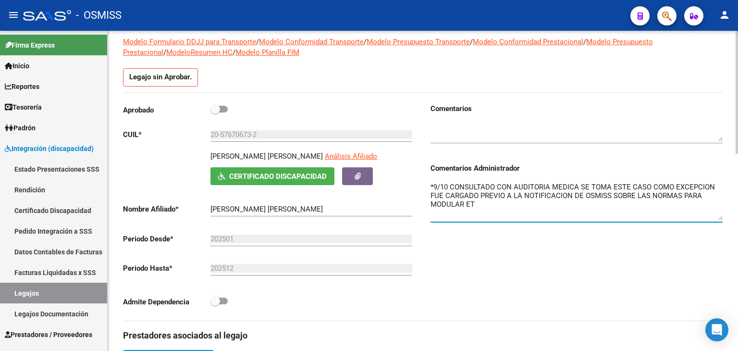
click at [603, 185] on textarea "*9/10 CONSULTADO CON AUDITORIA MEDICA SE TOMA ESTE CASO COMO EXCEPCION FUE CARG…" at bounding box center [576, 201] width 292 height 38
click at [720, 186] on textarea "*9/10 CONSULTADO CON AUDITORIA MEDICA SE MODULA ESTE CASO COMO EXCEPCION FUE CA…" at bounding box center [576, 201] width 292 height 38
click at [501, 202] on textarea "*9/10 CONSULTADO CON AUDITORIA MEDICA SE MODULA ESTE CASO COMO EXCEPCION MII, F…" at bounding box center [576, 201] width 292 height 38
type textarea "*9/10 CONSULTADO CON AUDITORIA MEDICA SE MODULA ESTE CASO COMO EXCEPCION MII, F…"
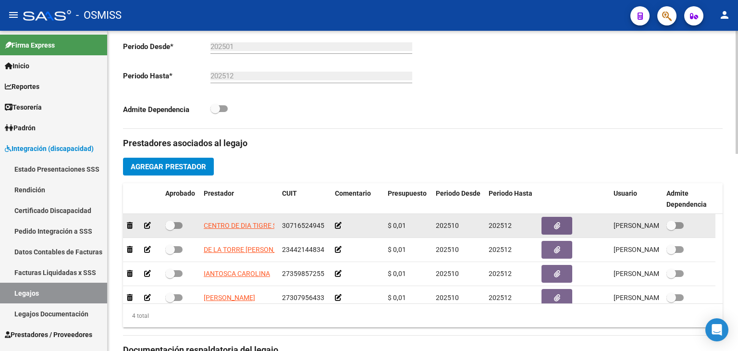
click at [340, 226] on icon at bounding box center [338, 225] width 7 height 7
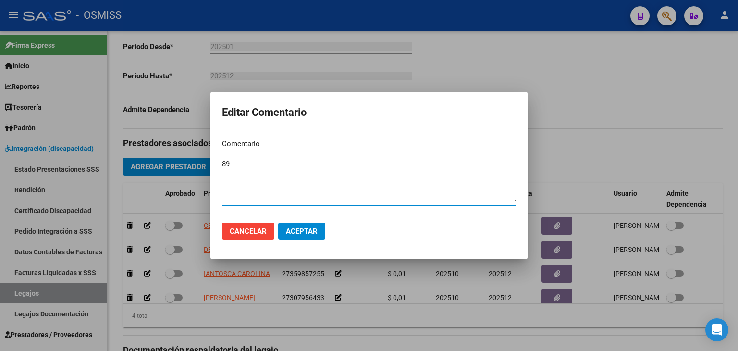
type textarea "89"
click at [304, 227] on span "Aceptar" at bounding box center [302, 231] width 32 height 9
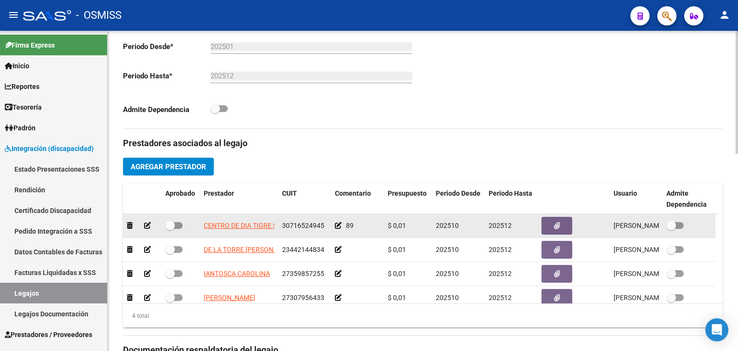
click at [305, 222] on span "30716524945" at bounding box center [303, 225] width 42 height 8
copy span "30716524945"
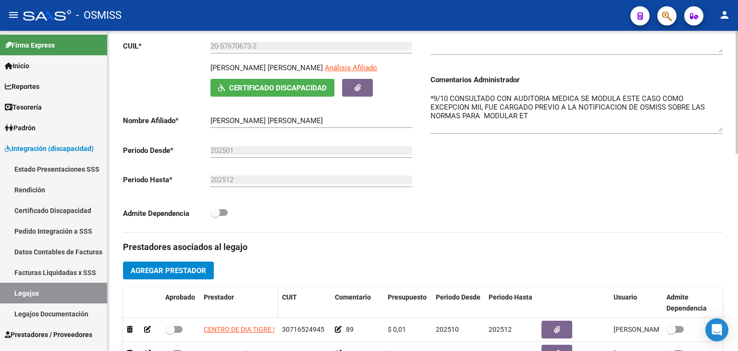
scroll to position [192, 0]
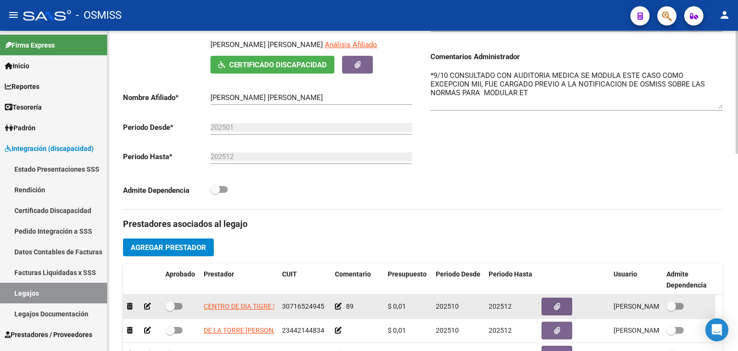
click at [178, 303] on span at bounding box center [173, 306] width 17 height 7
click at [170, 309] on input "checkbox" at bounding box center [170, 309] width 0 height 0
checkbox input "true"
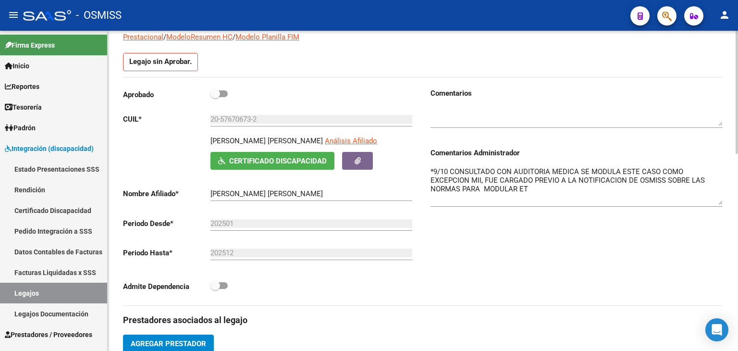
scroll to position [96, 0]
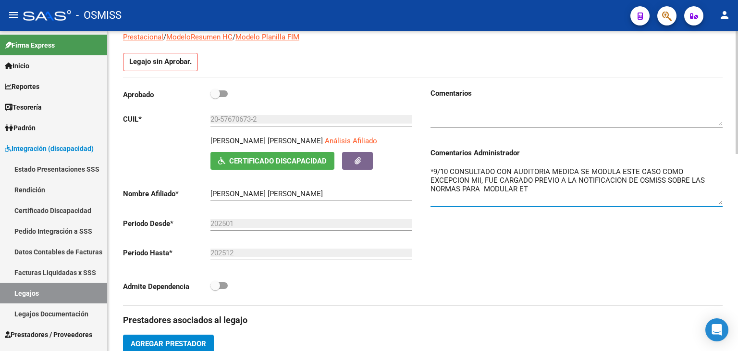
drag, startPoint x: 486, startPoint y: 190, endPoint x: 440, endPoint y: 177, distance: 47.4
click at [440, 177] on textarea "*9/10 CONSULTADO CON AUDITORIA MEDICA SE MODULA ESTE CASO COMO EXCEPCION MII, F…" at bounding box center [576, 185] width 292 height 38
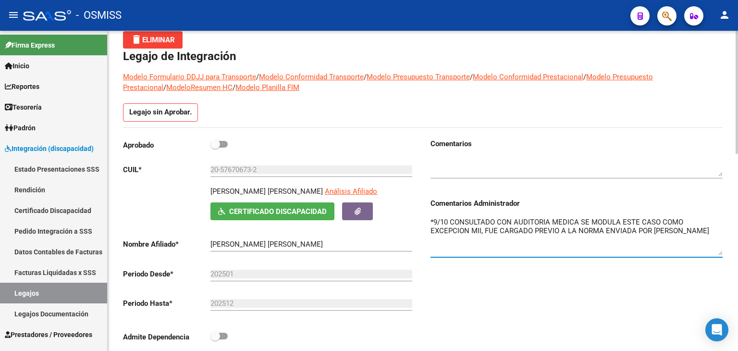
scroll to position [0, 0]
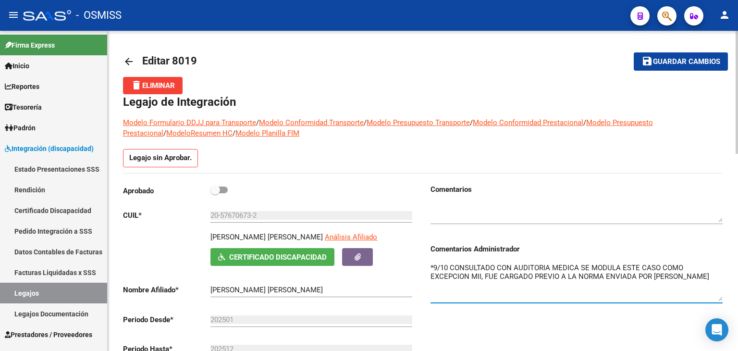
type textarea "*9/10 CONSULTADO CON AUDITORIA MEDICA SE MODULA ESTE CASO COMO EXCEPCION MII, F…"
click at [674, 58] on span "Guardar cambios" at bounding box center [686, 62] width 67 height 9
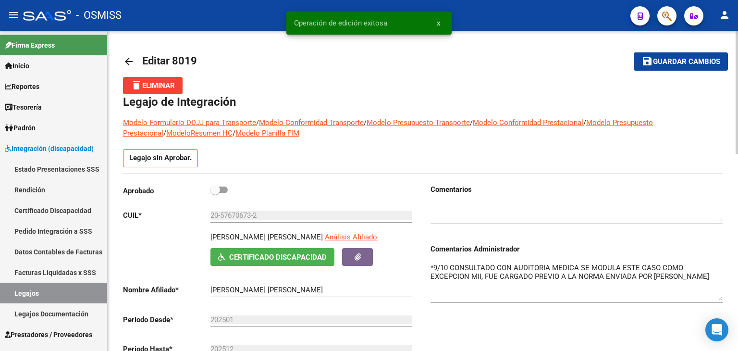
click at [218, 189] on span at bounding box center [215, 190] width 10 height 10
click at [215, 193] on input "checkbox" at bounding box center [215, 193] width 0 height 0
checkbox input "true"
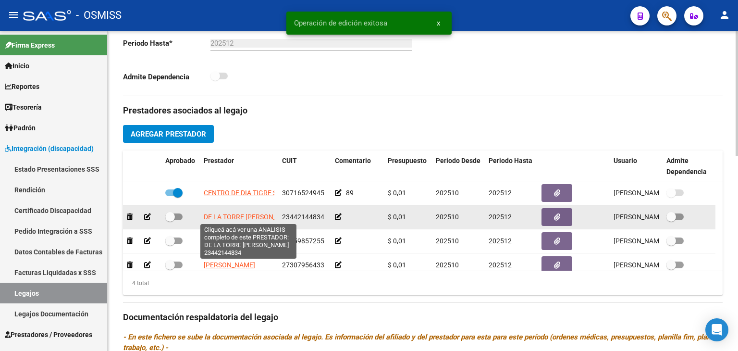
scroll to position [10, 0]
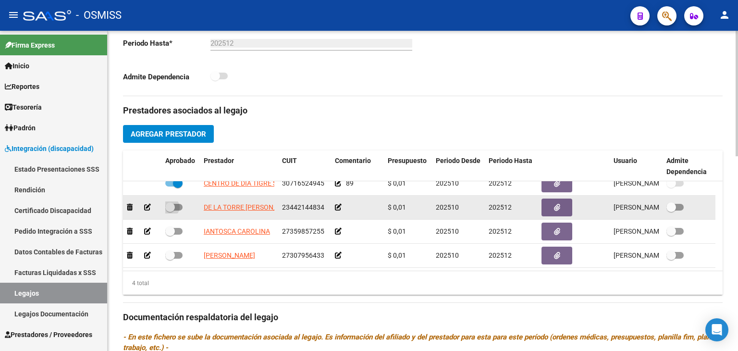
click at [175, 204] on span at bounding box center [173, 207] width 17 height 7
click at [170, 210] on input "checkbox" at bounding box center [170, 210] width 0 height 0
checkbox input "true"
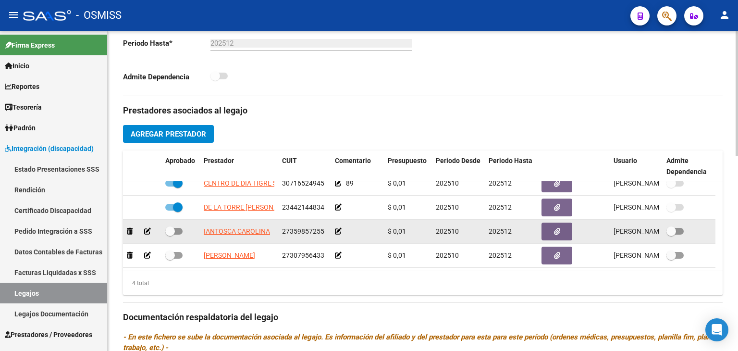
click at [177, 226] on label at bounding box center [173, 231] width 17 height 12
click at [170, 234] on input "checkbox" at bounding box center [170, 234] width 0 height 0
checkbox input "true"
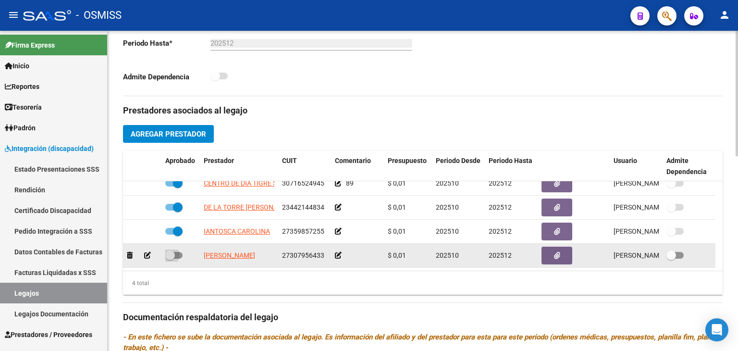
click at [180, 254] on span at bounding box center [173, 255] width 17 height 7
click at [170, 258] on input "checkbox" at bounding box center [170, 258] width 0 height 0
checkbox input "true"
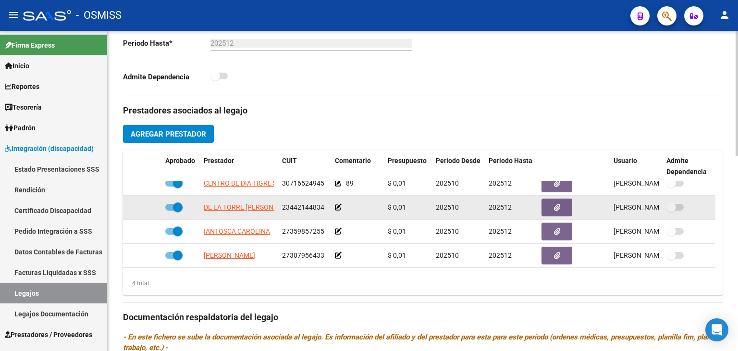
click at [339, 206] on icon at bounding box center [338, 207] width 7 height 7
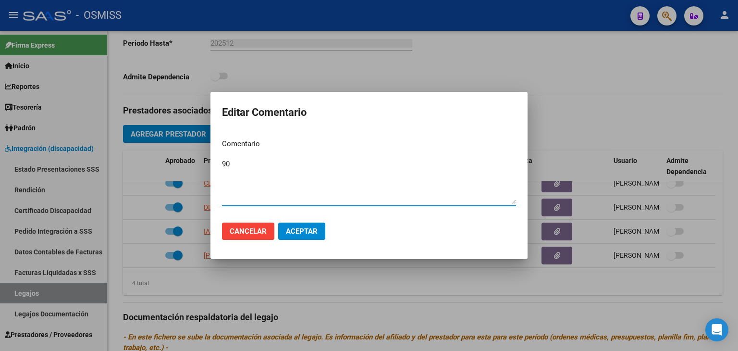
type textarea "90"
click at [311, 227] on span "Aceptar" at bounding box center [302, 231] width 32 height 9
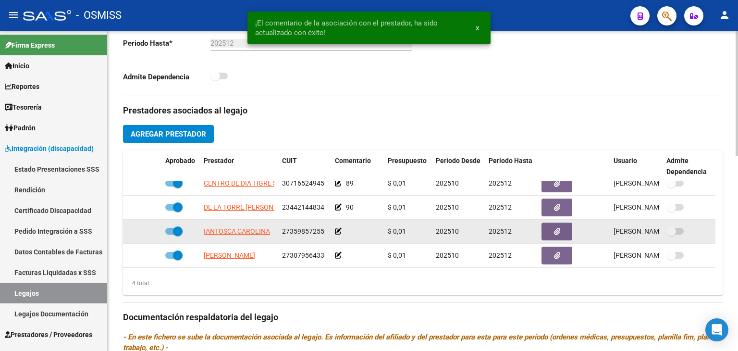
click at [338, 231] on icon at bounding box center [338, 231] width 7 height 7
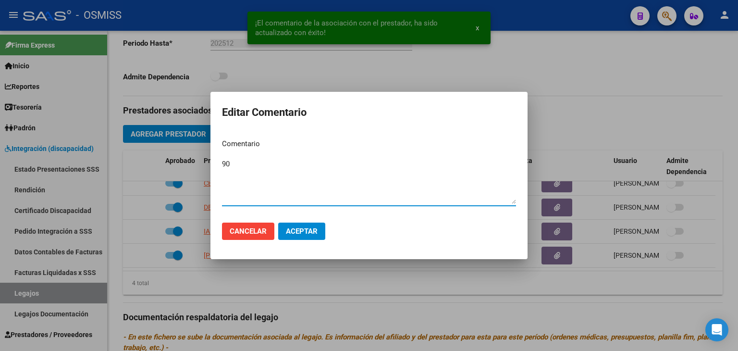
type textarea "90"
click at [312, 230] on span "Aceptar" at bounding box center [302, 231] width 32 height 9
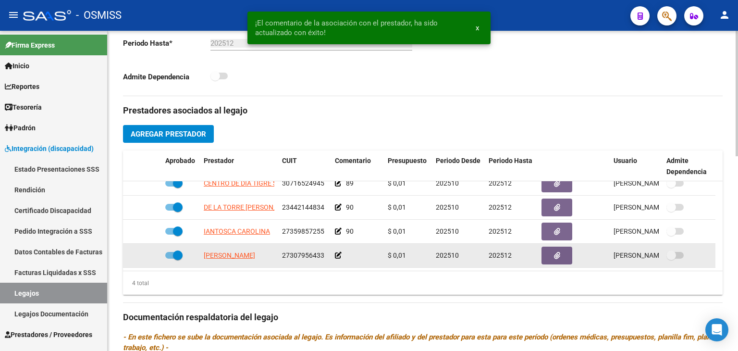
click at [337, 255] on icon at bounding box center [338, 255] width 7 height 7
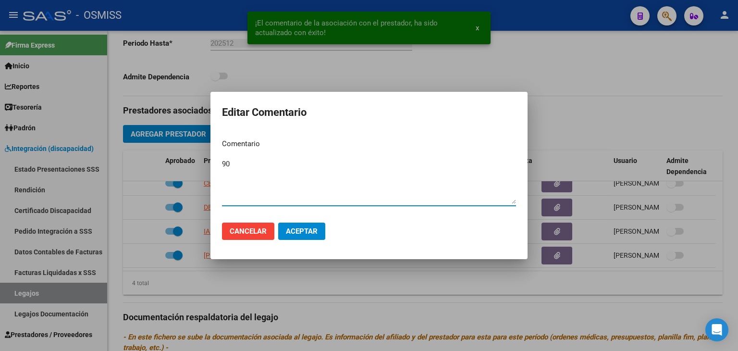
type textarea "90"
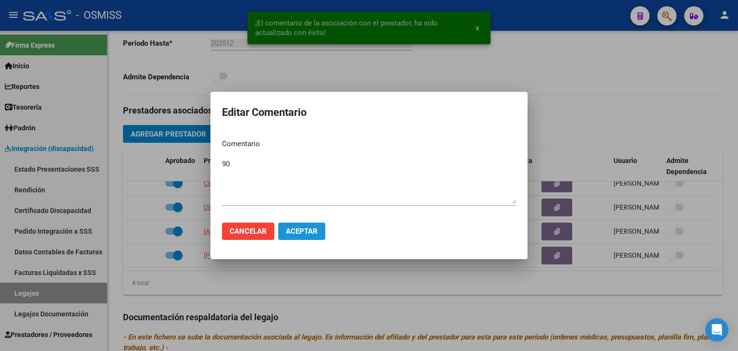
click at [308, 233] on span "Aceptar" at bounding box center [302, 231] width 32 height 9
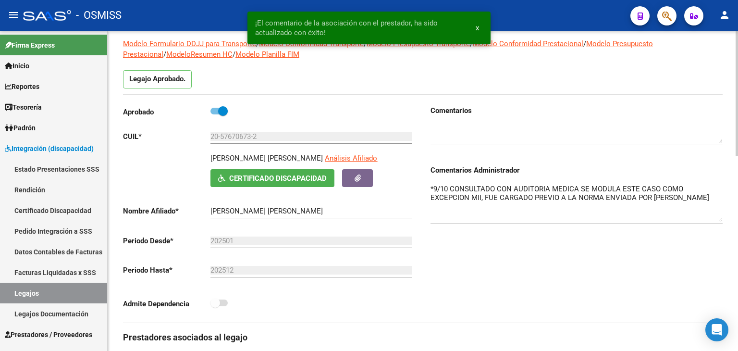
scroll to position [0, 0]
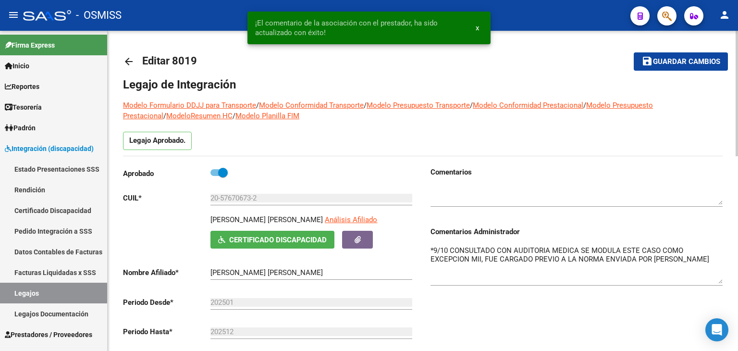
click at [682, 61] on span "Guardar cambios" at bounding box center [686, 62] width 67 height 9
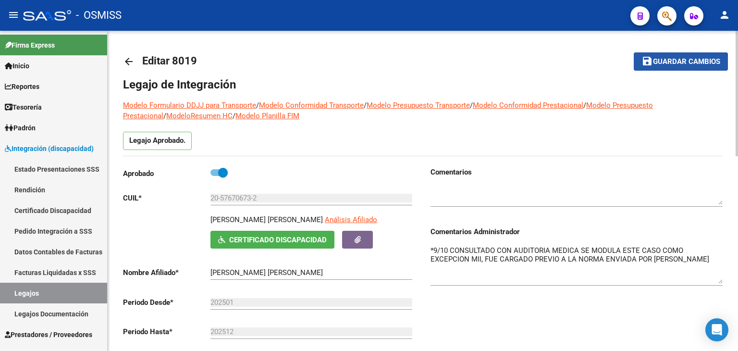
click at [669, 63] on span "Guardar cambios" at bounding box center [686, 62] width 67 height 9
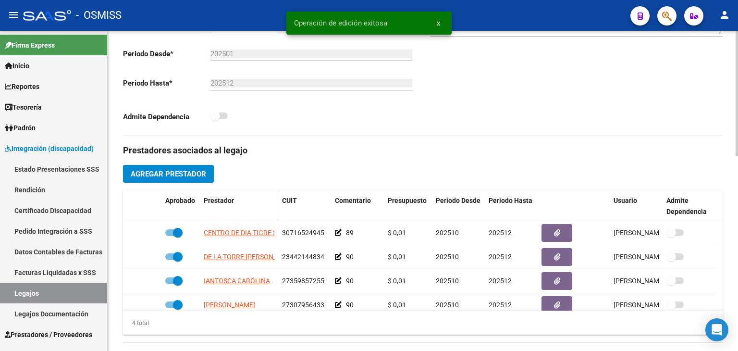
scroll to position [192, 0]
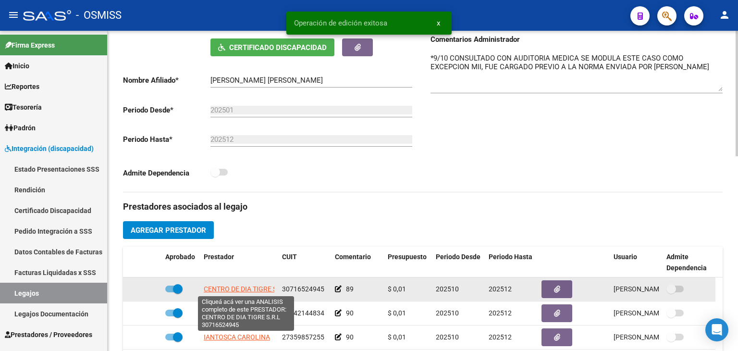
click at [243, 289] on span "CENTRO DE DIA TIGRE S.R.L" at bounding box center [246, 289] width 85 height 8
type textarea "30716524945"
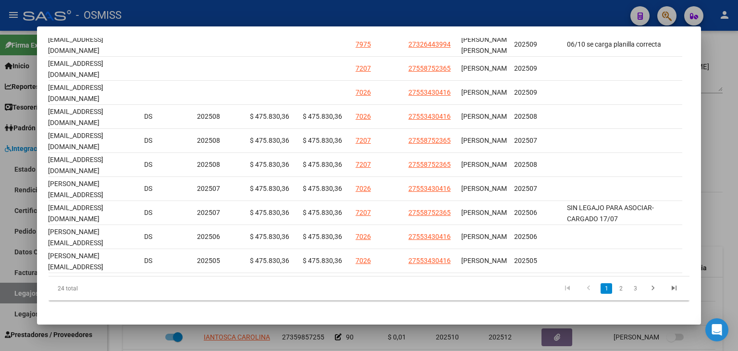
scroll to position [0, 6]
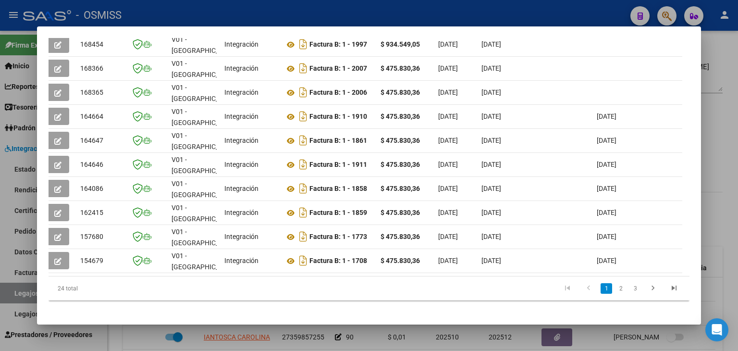
click at [596, 283] on div "24 total 1 2 3" at bounding box center [369, 288] width 641 height 24
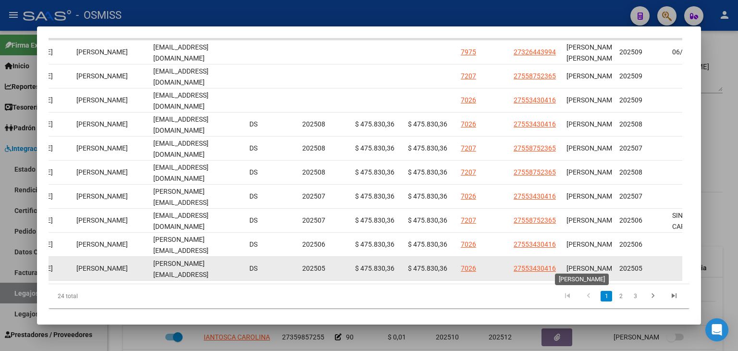
scroll to position [269, 0]
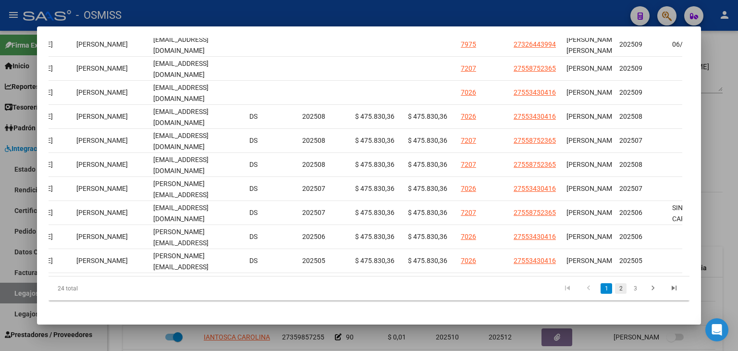
click at [615, 293] on link "2" at bounding box center [621, 288] width 12 height 11
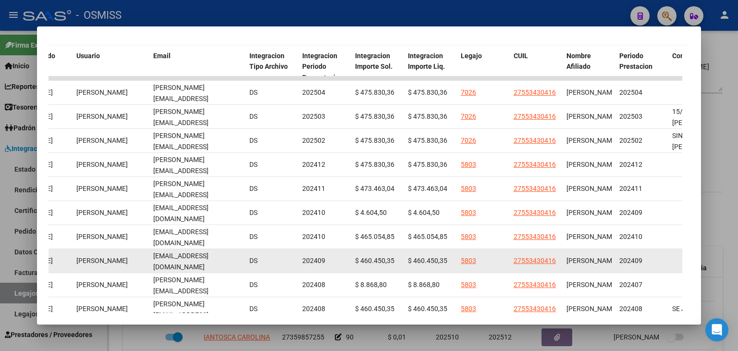
scroll to position [173, 0]
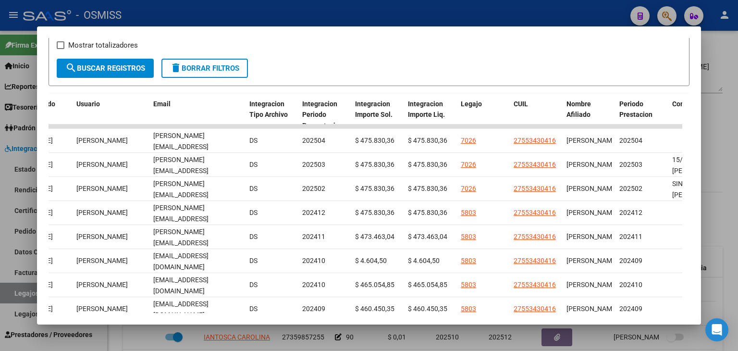
click at [370, 339] on div at bounding box center [369, 175] width 738 height 351
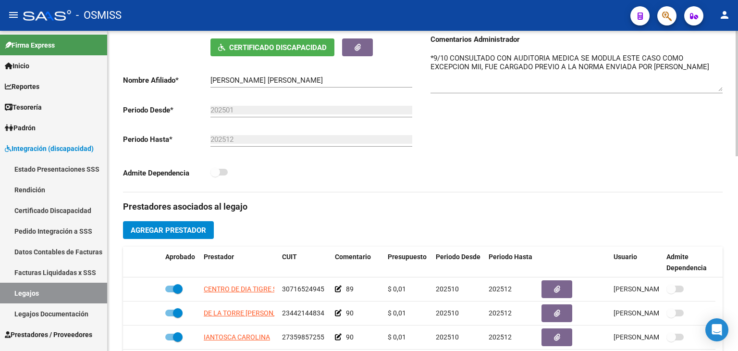
scroll to position [48, 0]
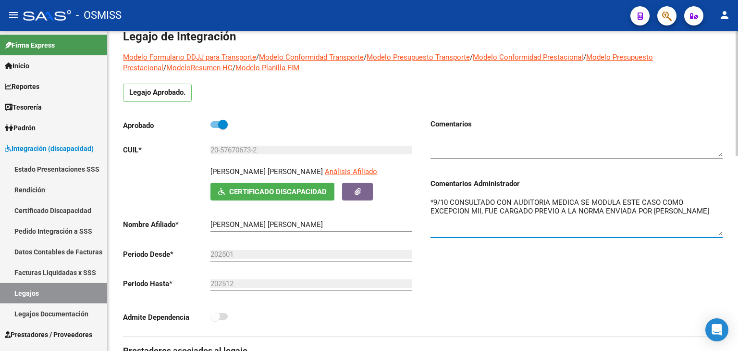
drag, startPoint x: 644, startPoint y: 209, endPoint x: 426, endPoint y: 201, distance: 217.7
click at [426, 201] on div "Comentarios Comentarios Administrador *9/10 CONSULTADO CON AUDITORIA MEDICA SE …" at bounding box center [573, 227] width 300 height 217
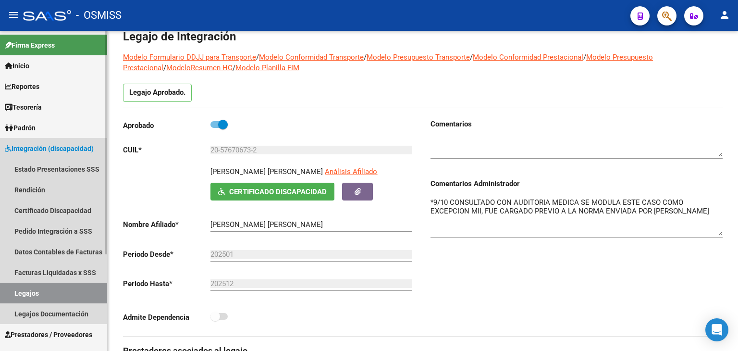
click at [31, 287] on link "Legajos" at bounding box center [53, 292] width 107 height 21
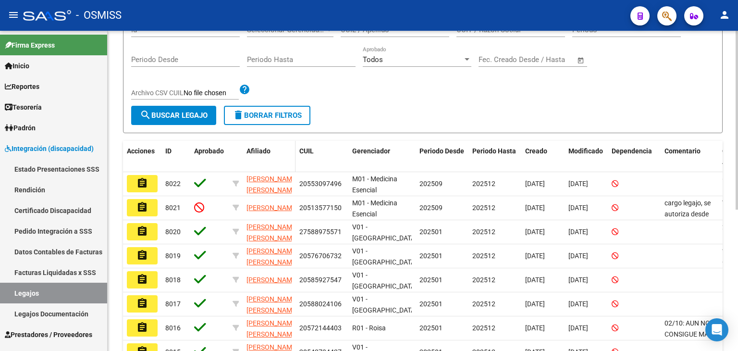
scroll to position [144, 0]
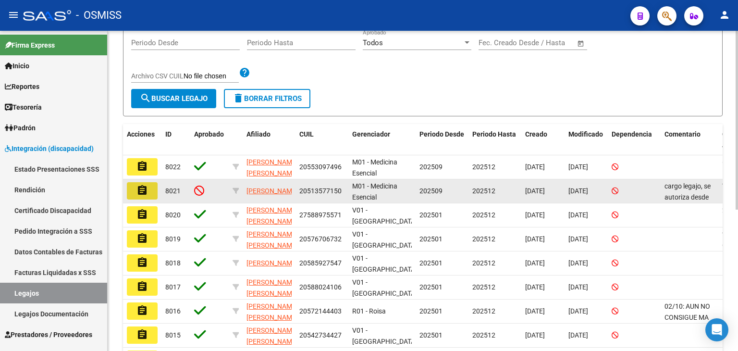
click at [142, 184] on mat-icon "assignment" at bounding box center [142, 190] width 12 height 12
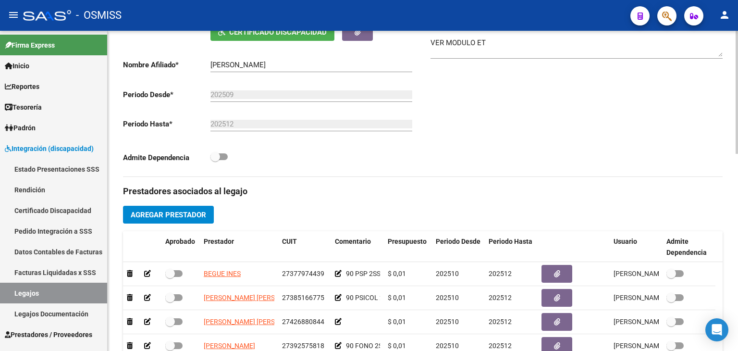
scroll to position [177, 0]
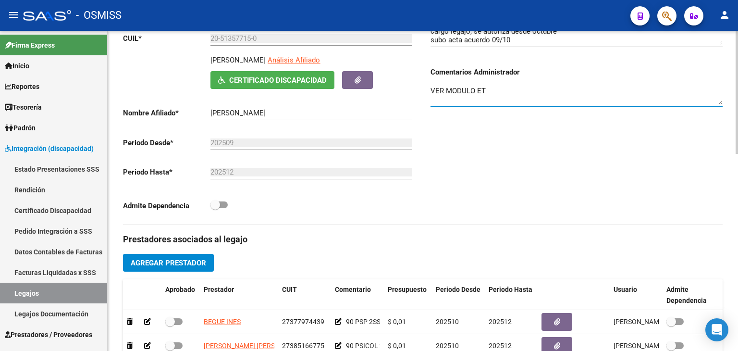
drag, startPoint x: 490, startPoint y: 91, endPoint x: 384, endPoint y: 90, distance: 106.1
click at [384, 90] on div "Aprobado CUIL * 20-51357715-0 Ingresar CUIL LIBONATI SILVA LAUTARO Análisis Afi…" at bounding box center [422, 115] width 599 height 217
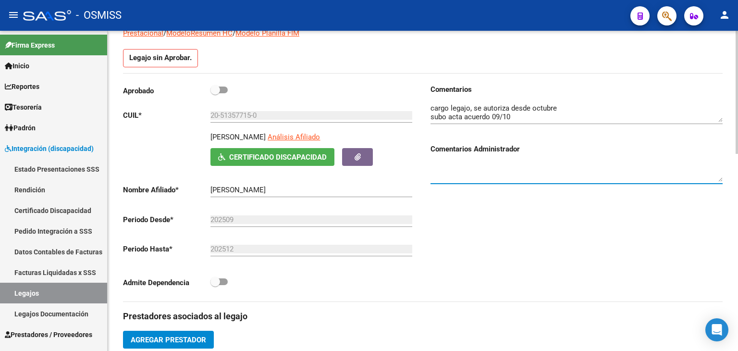
scroll to position [0, 0]
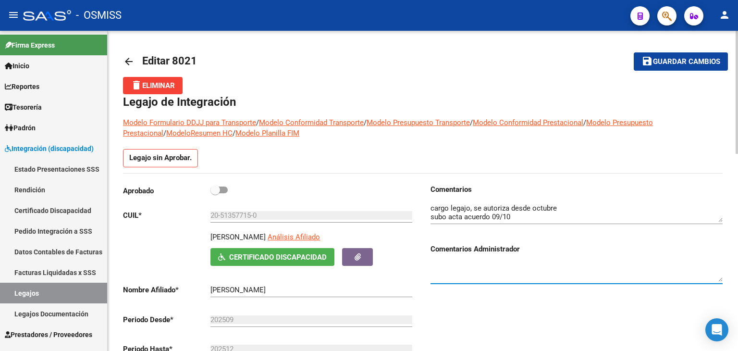
click at [694, 58] on span "Guardar cambios" at bounding box center [686, 62] width 67 height 9
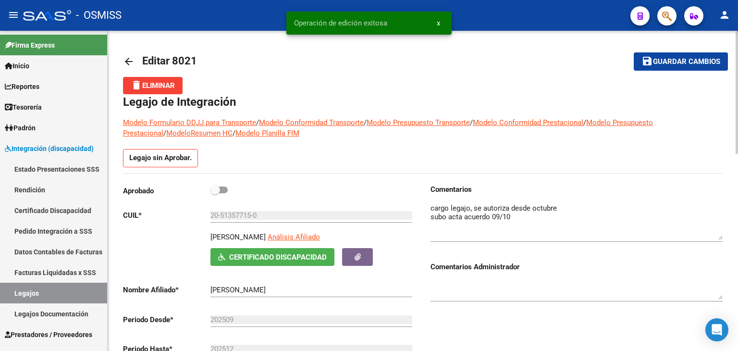
drag, startPoint x: 721, startPoint y: 220, endPoint x: 703, endPoint y: 190, distance: 34.7
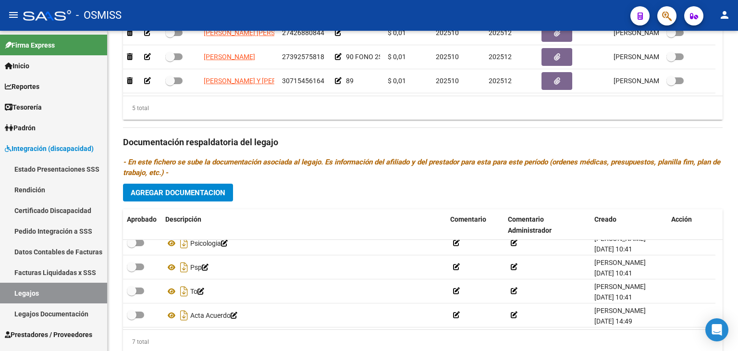
scroll to position [81, 0]
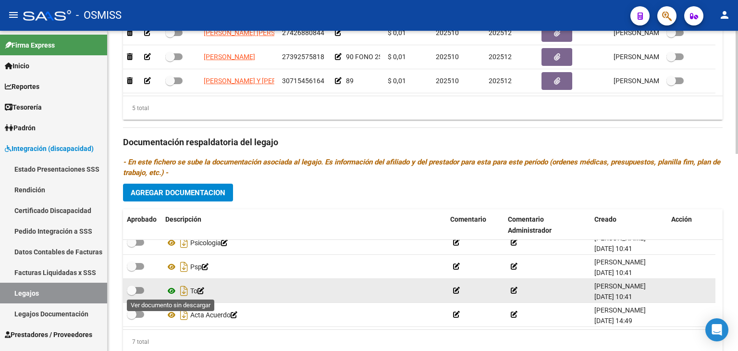
click at [167, 290] on icon at bounding box center [171, 291] width 12 height 12
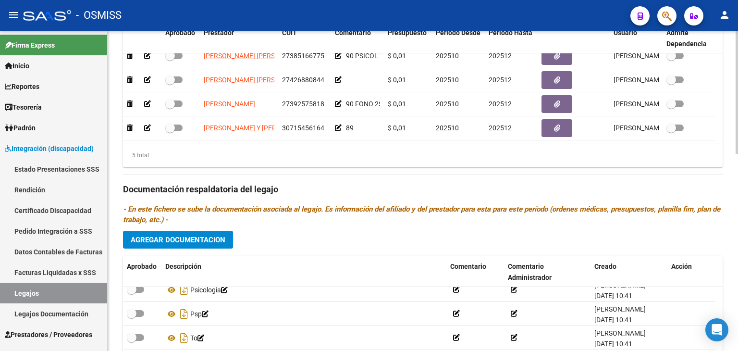
scroll to position [369, 0]
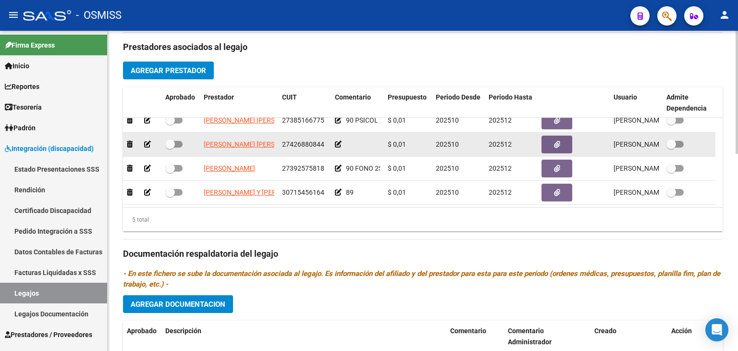
click at [337, 143] on icon at bounding box center [338, 144] width 7 height 7
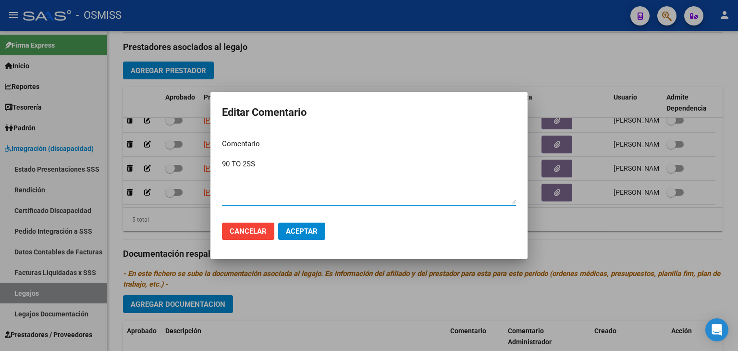
type textarea "90 TO 2SS"
click at [305, 227] on span "Aceptar" at bounding box center [302, 231] width 32 height 9
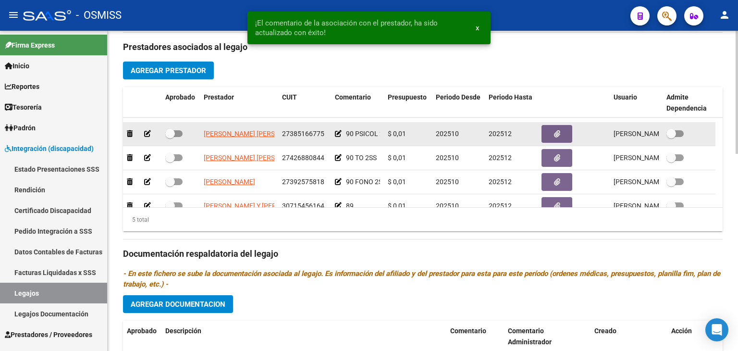
scroll to position [0, 0]
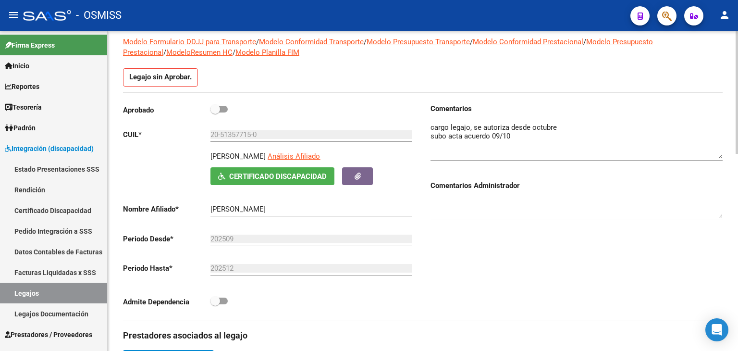
click at [222, 108] on span at bounding box center [218, 109] width 17 height 7
click at [215, 112] on input "checkbox" at bounding box center [215, 112] width 0 height 0
checkbox input "true"
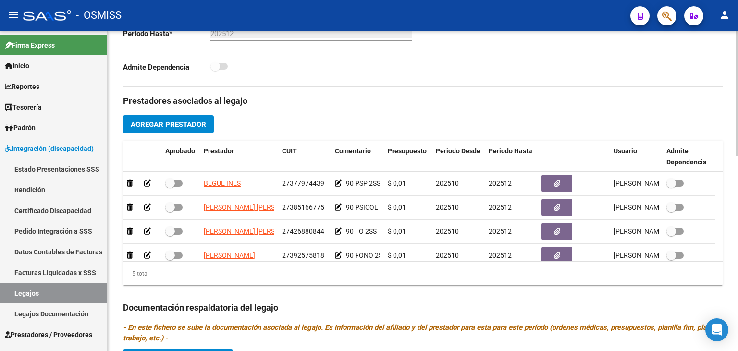
scroll to position [303, 0]
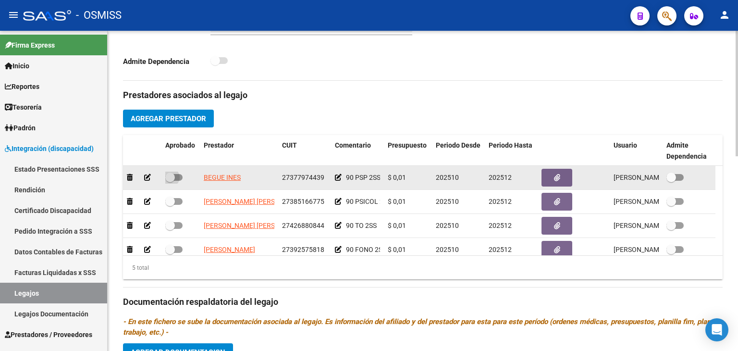
click at [177, 179] on span at bounding box center [173, 177] width 17 height 7
click at [170, 181] on input "checkbox" at bounding box center [170, 181] width 0 height 0
checkbox input "true"
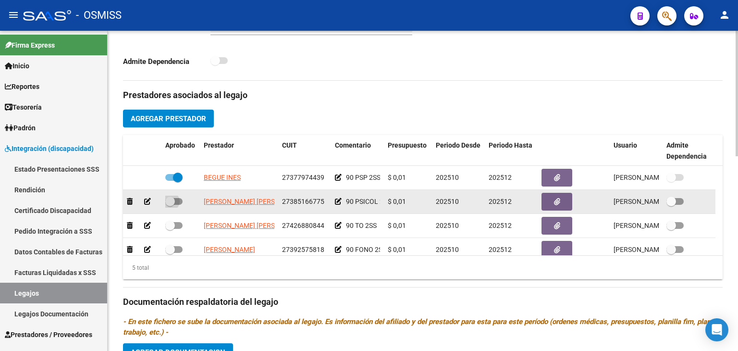
click at [177, 200] on span at bounding box center [173, 201] width 17 height 7
click at [170, 205] on input "checkbox" at bounding box center [170, 205] width 0 height 0
checkbox input "true"
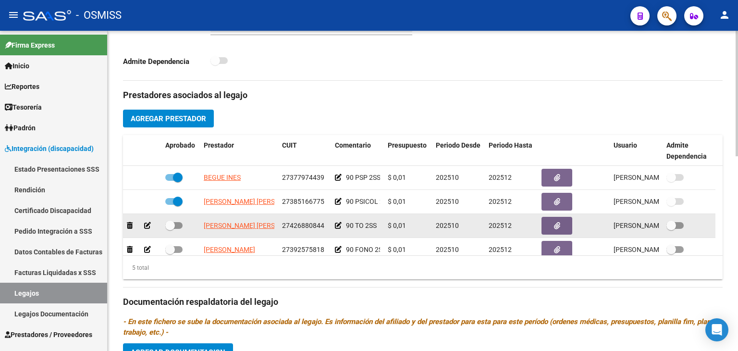
click at [181, 223] on span at bounding box center [173, 225] width 17 height 7
click at [170, 229] on input "checkbox" at bounding box center [170, 229] width 0 height 0
checkbox input "true"
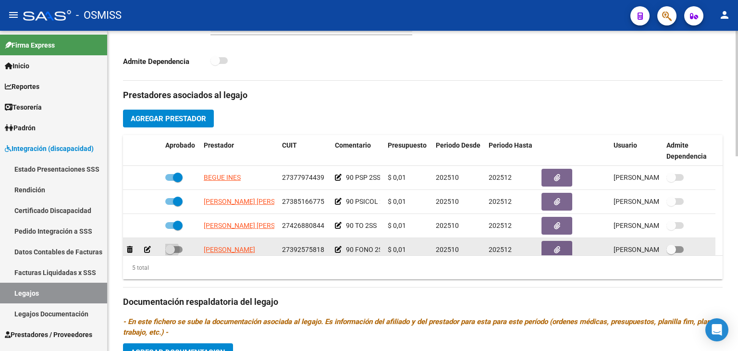
click at [177, 249] on span at bounding box center [173, 249] width 17 height 7
click at [170, 253] on input "checkbox" at bounding box center [170, 253] width 0 height 0
checkbox input "true"
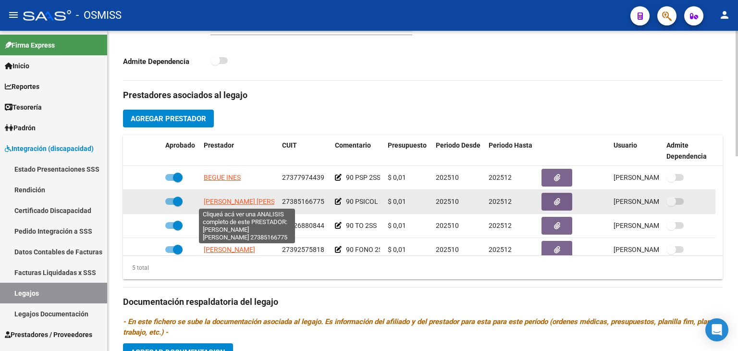
scroll to position [33, 0]
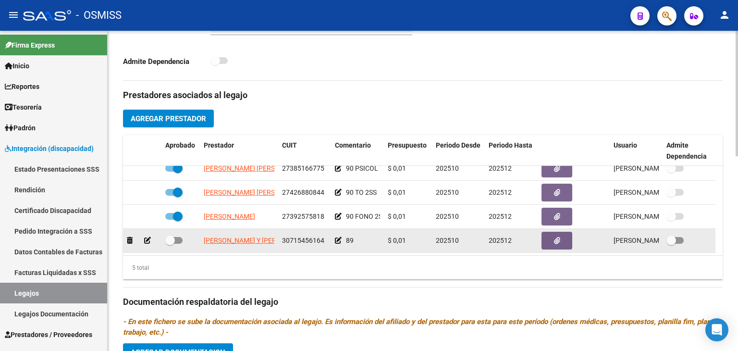
click at [311, 238] on span "30715456164" at bounding box center [303, 240] width 42 height 8
copy span "30715456164"
click at [177, 234] on label at bounding box center [173, 240] width 17 height 12
click at [170, 243] on input "checkbox" at bounding box center [170, 243] width 0 height 0
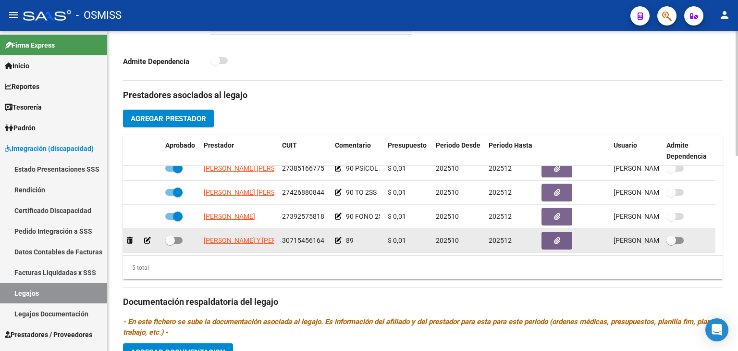
checkbox input "true"
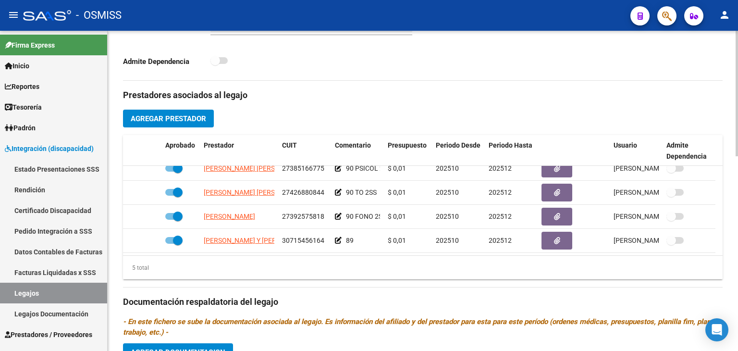
click at [369, 97] on h3 "Prestadores asociados al legajo" at bounding box center [422, 94] width 599 height 13
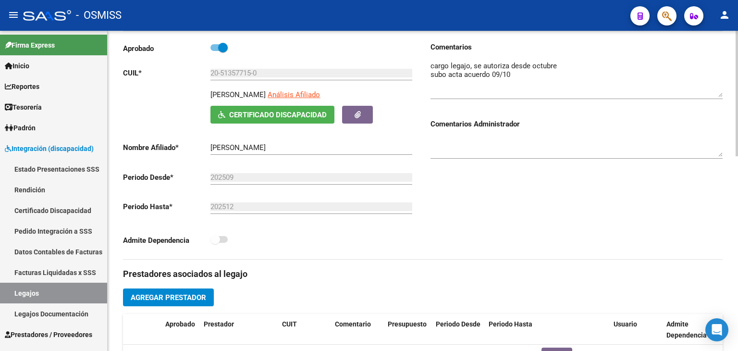
scroll to position [15, 0]
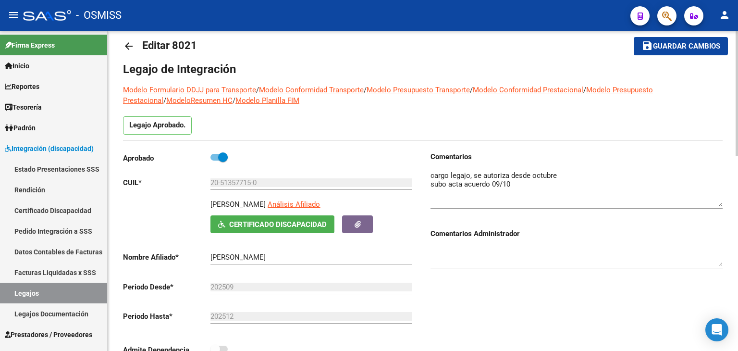
click at [679, 45] on span "Guardar cambios" at bounding box center [686, 46] width 67 height 9
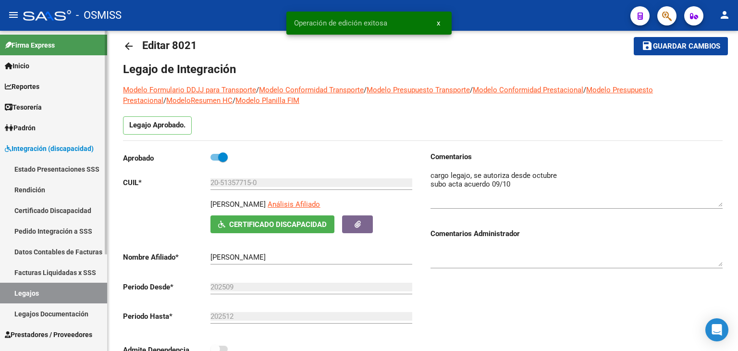
click at [58, 289] on link "Legajos" at bounding box center [53, 292] width 107 height 21
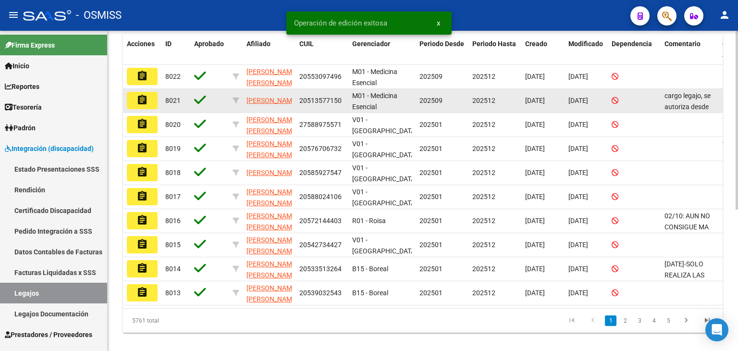
scroll to position [253, 0]
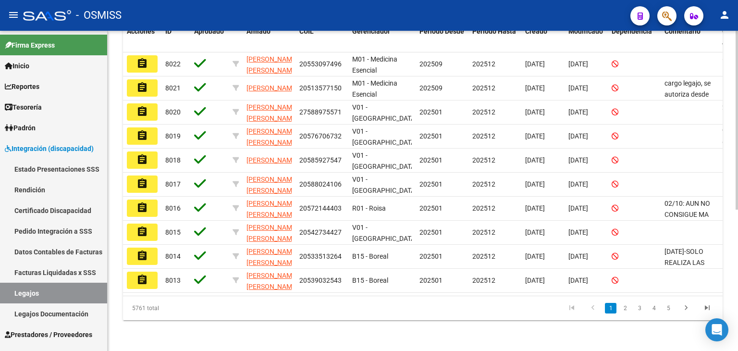
click at [687, 310] on icon "go to next page" at bounding box center [685, 309] width 12 height 12
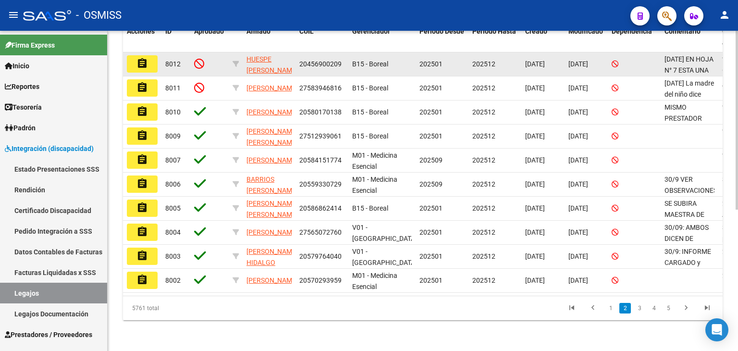
click at [139, 58] on mat-icon "assignment" at bounding box center [142, 64] width 12 height 12
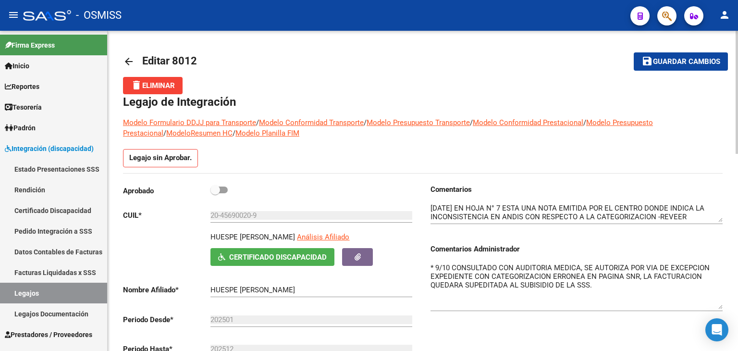
drag, startPoint x: 718, startPoint y: 276, endPoint x: 737, endPoint y: 304, distance: 33.8
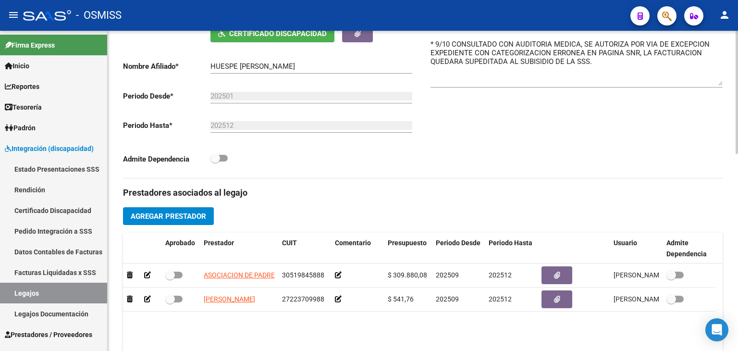
scroll to position [273, 0]
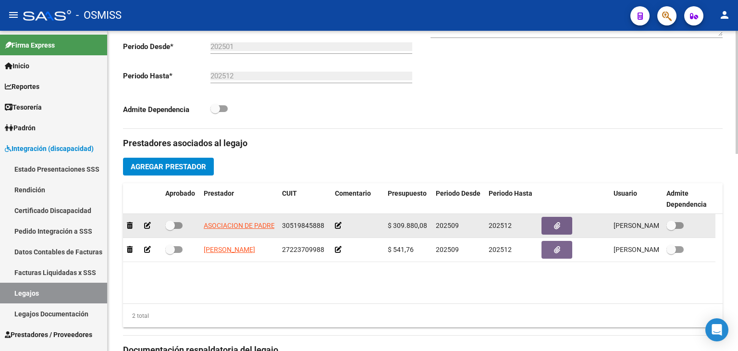
click at [337, 223] on icon at bounding box center [338, 225] width 7 height 7
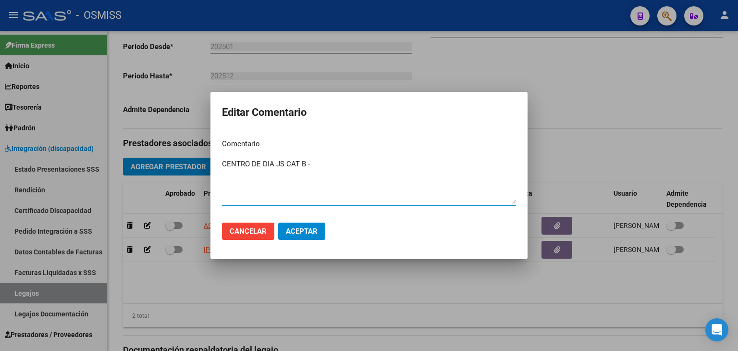
type textarea "CENTRO DE DIA JS CAT B -"
click at [308, 238] on button "Aceptar" at bounding box center [301, 230] width 47 height 17
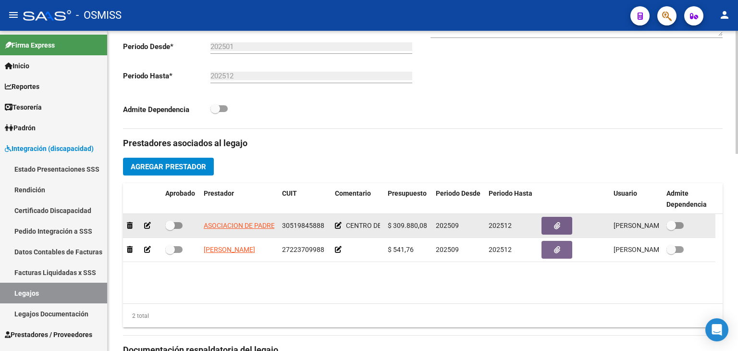
click at [175, 225] on span at bounding box center [173, 225] width 17 height 7
click at [170, 229] on input "checkbox" at bounding box center [170, 229] width 0 height 0
checkbox input "true"
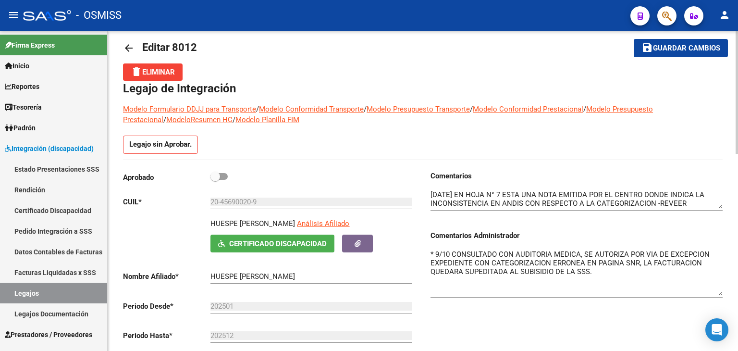
scroll to position [0, 0]
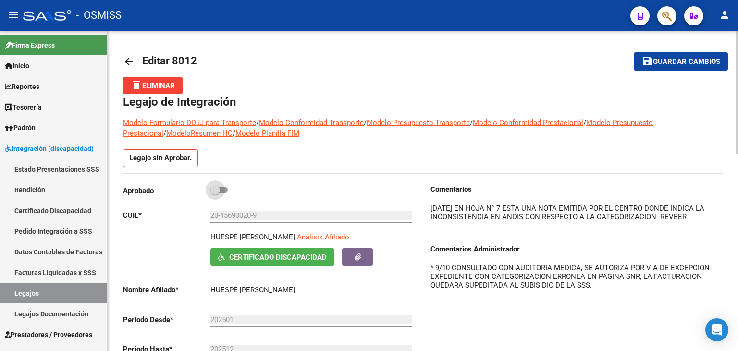
click at [222, 188] on span at bounding box center [218, 189] width 17 height 7
click at [215, 193] on input "checkbox" at bounding box center [215, 193] width 0 height 0
checkbox input "true"
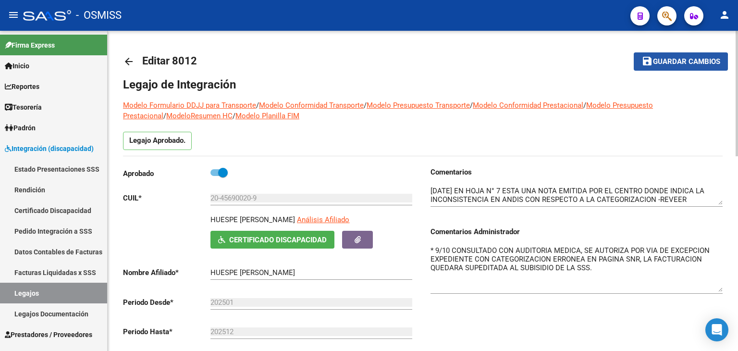
click at [669, 63] on span "Guardar cambios" at bounding box center [686, 62] width 67 height 9
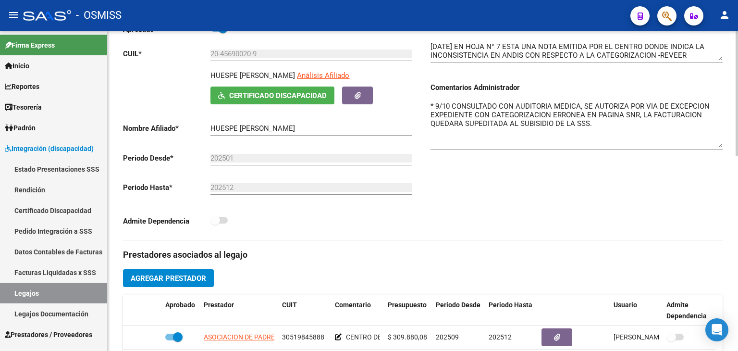
scroll to position [288, 0]
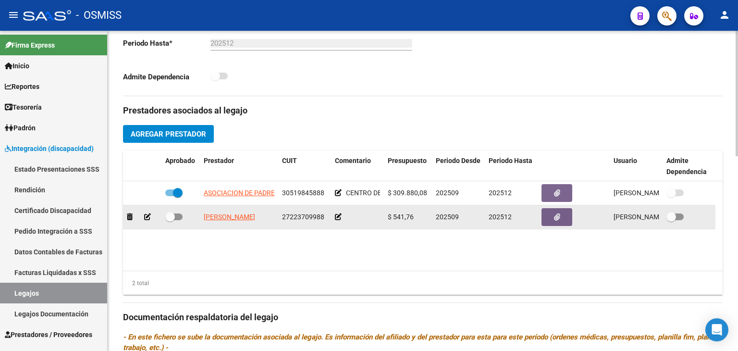
click at [338, 217] on icon at bounding box center [338, 216] width 7 height 7
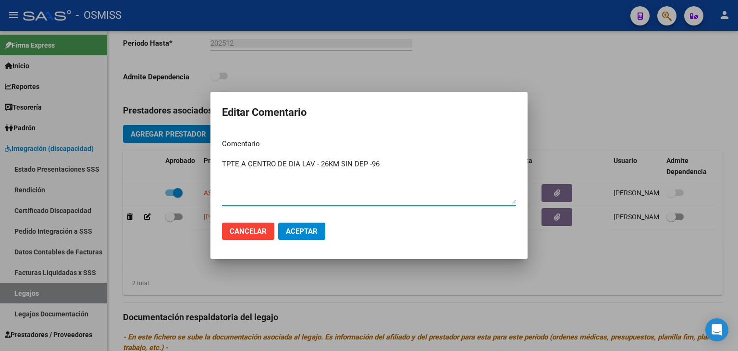
type textarea "TPTE A CENTRO DE DIA LAV - 26KM SIN DEP -96"
click at [303, 233] on span "Aceptar" at bounding box center [302, 231] width 32 height 9
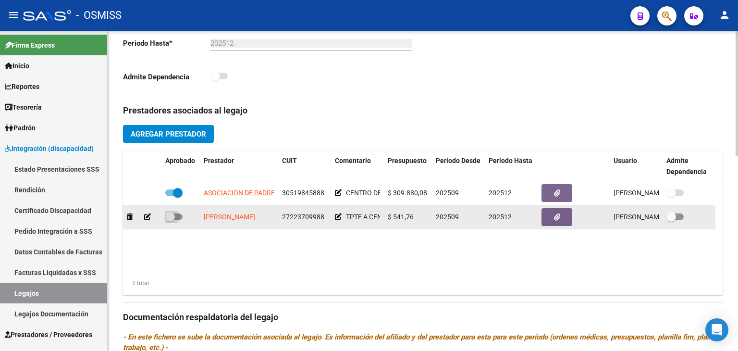
click at [179, 216] on span at bounding box center [173, 216] width 17 height 7
click at [170, 220] on input "checkbox" at bounding box center [170, 220] width 0 height 0
checkbox input "true"
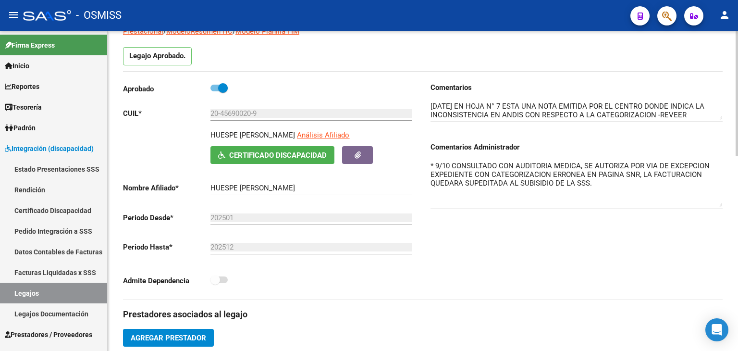
scroll to position [0, 0]
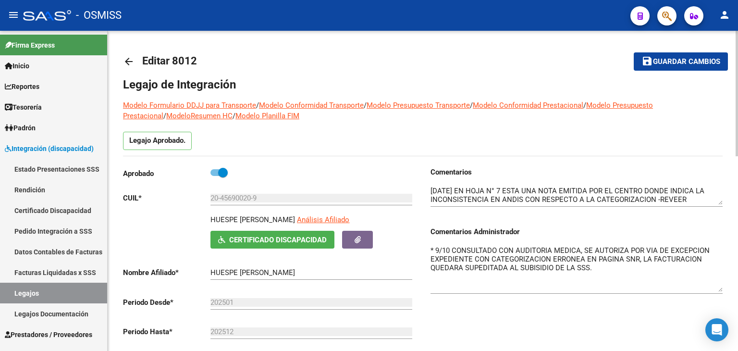
click at [696, 61] on span "Guardar cambios" at bounding box center [686, 62] width 67 height 9
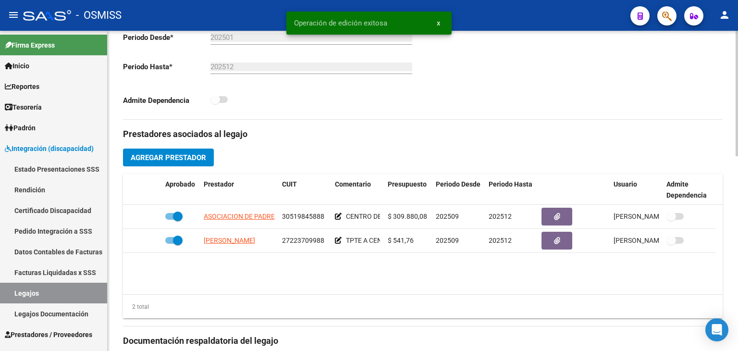
scroll to position [288, 0]
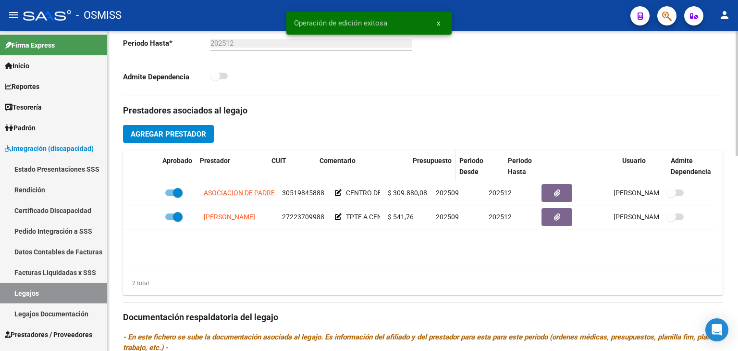
drag, startPoint x: 380, startPoint y: 169, endPoint x: 431, endPoint y: 165, distance: 50.5
click at [431, 165] on div "Aprobado Prestador CUIT Comentario Presupuesto Periodo Desde Periodo Hasta Usua…" at bounding box center [419, 166] width 592 height 32
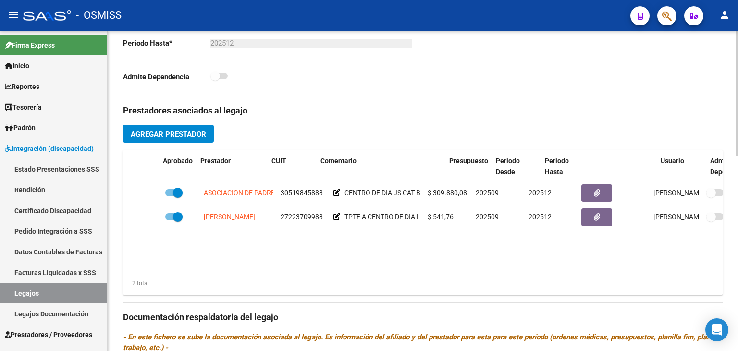
drag, startPoint x: 421, startPoint y: 166, endPoint x: 473, endPoint y: 162, distance: 52.5
click at [473, 162] on div "Aprobado Prestador CUIT Comentario Presupuesto Periodo Desde Periodo Hasta Usua…" at bounding box center [439, 166] width 632 height 32
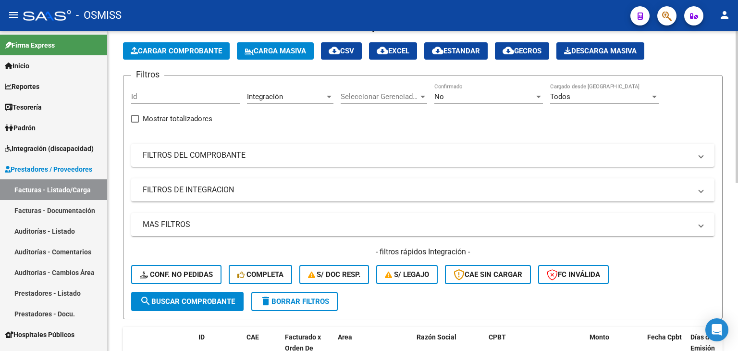
scroll to position [144, 0]
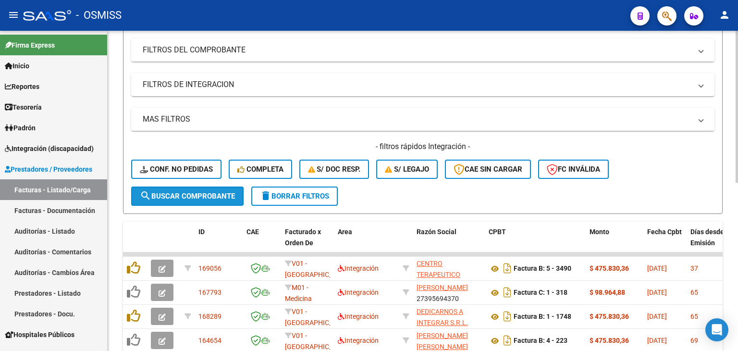
click at [237, 193] on button "search Buscar Comprobante" at bounding box center [187, 195] width 112 height 19
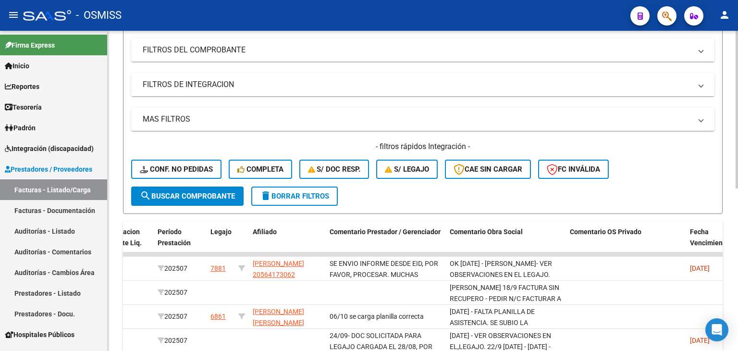
click at [261, 88] on mat-panel-title "FILTROS DE INTEGRACION" at bounding box center [417, 84] width 548 height 11
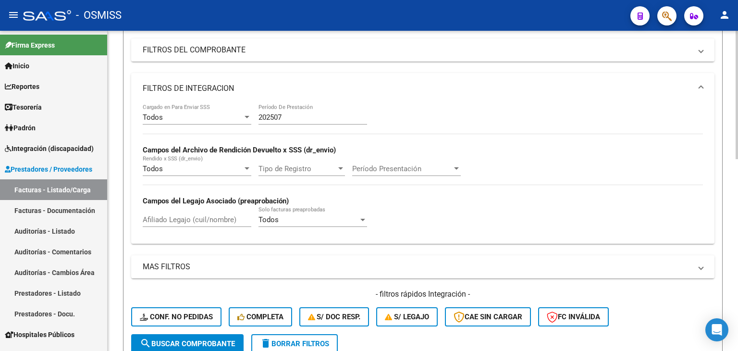
click at [301, 117] on input "202507" at bounding box center [312, 117] width 109 height 9
type input "202509"
click at [309, 91] on mat-panel-title "FILTROS DE INTEGRACION" at bounding box center [417, 88] width 548 height 11
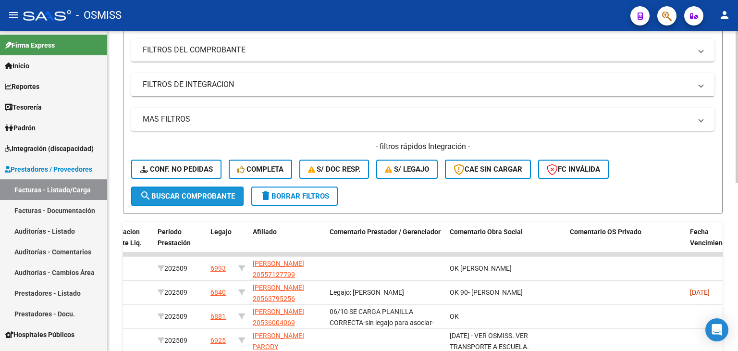
click at [192, 192] on span "search Buscar Comprobante" at bounding box center [187, 196] width 95 height 9
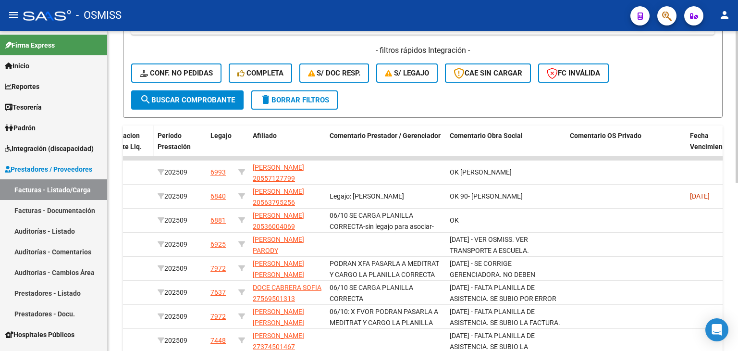
scroll to position [336, 0]
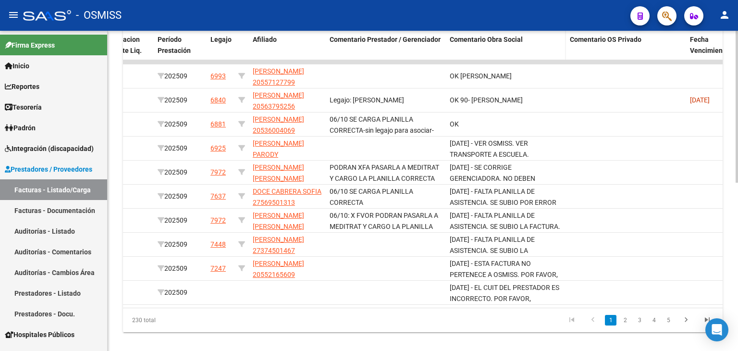
click at [508, 40] on span "Comentario Obra Social" at bounding box center [485, 40] width 73 height 8
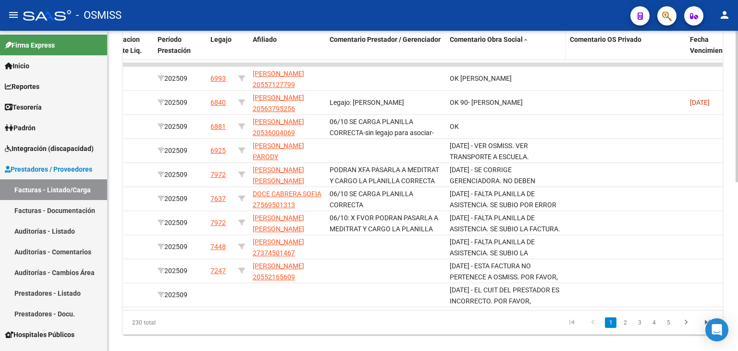
scroll to position [12, 0]
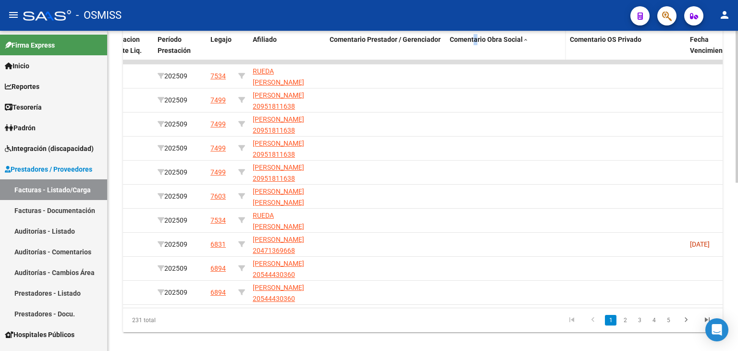
click at [476, 41] on span "Comentario Obra Social" at bounding box center [485, 40] width 73 height 8
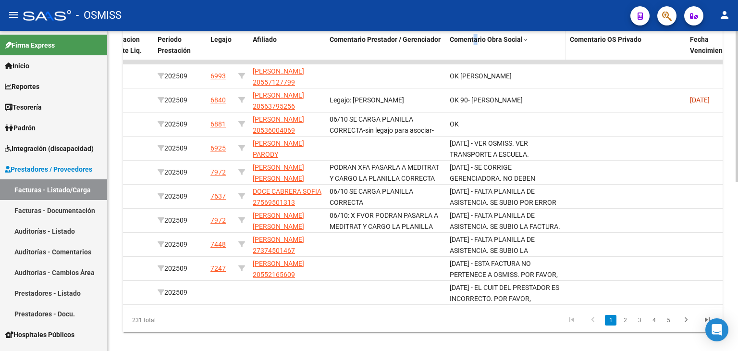
scroll to position [1, 0]
click at [684, 327] on icon "go to next page" at bounding box center [685, 321] width 12 height 12
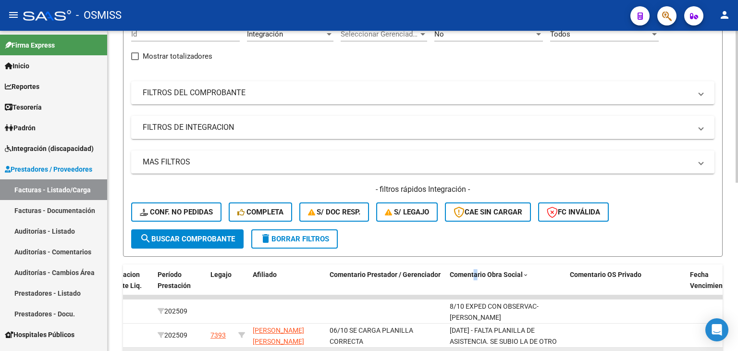
scroll to position [0, 0]
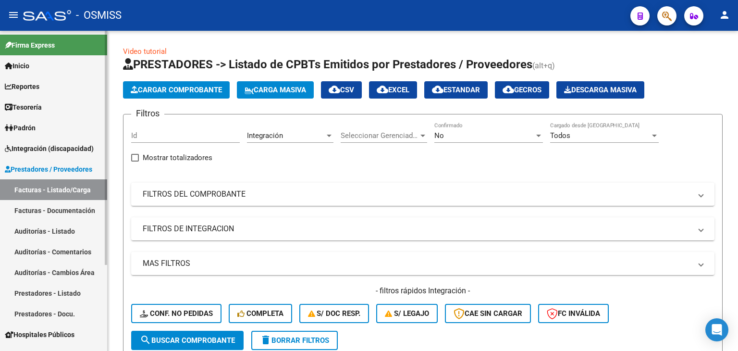
click at [70, 183] on link "Facturas - Listado/Carga" at bounding box center [53, 189] width 107 height 21
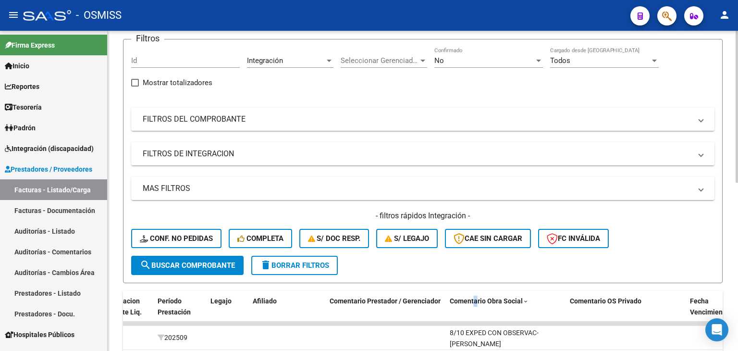
scroll to position [192, 0]
